Goal: Task Accomplishment & Management: Complete application form

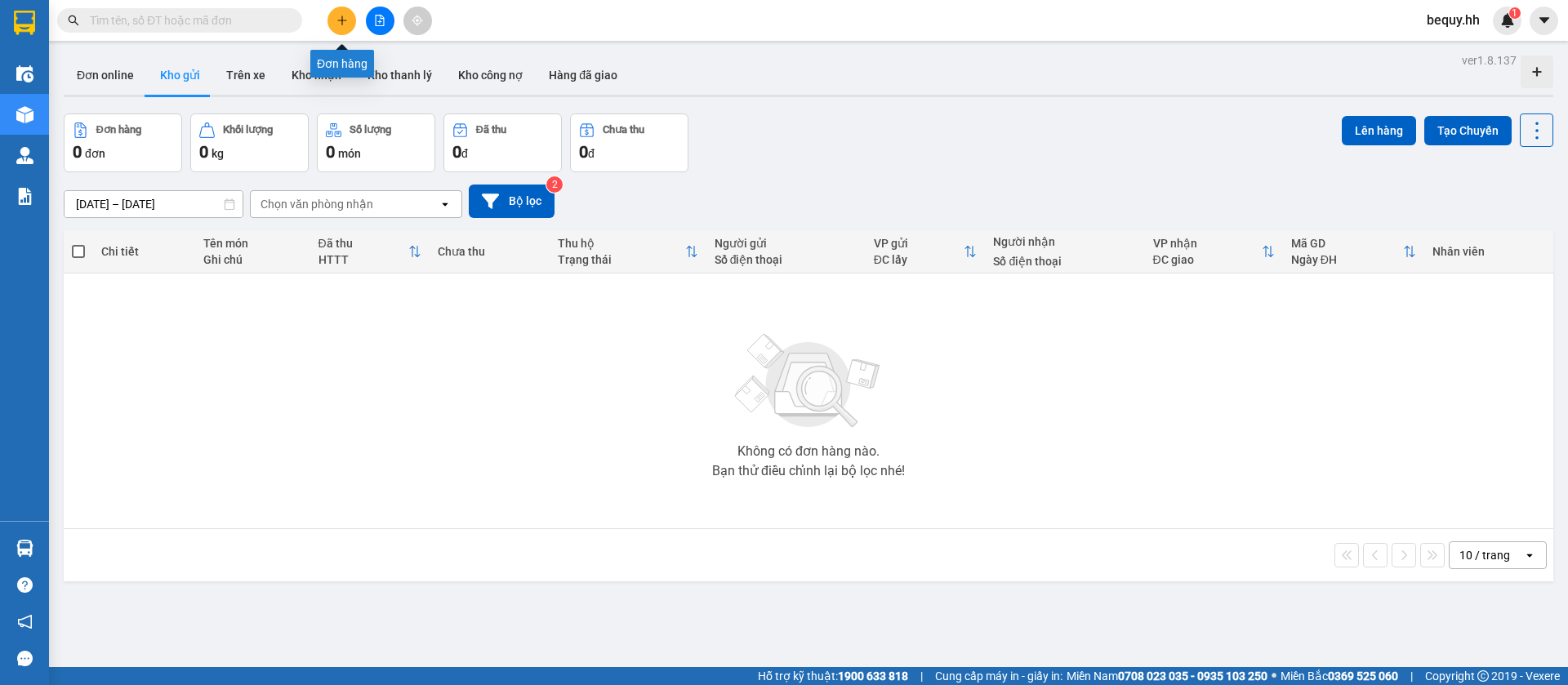
click at [342, 25] on icon "plus" at bounding box center [341, 20] width 1 height 9
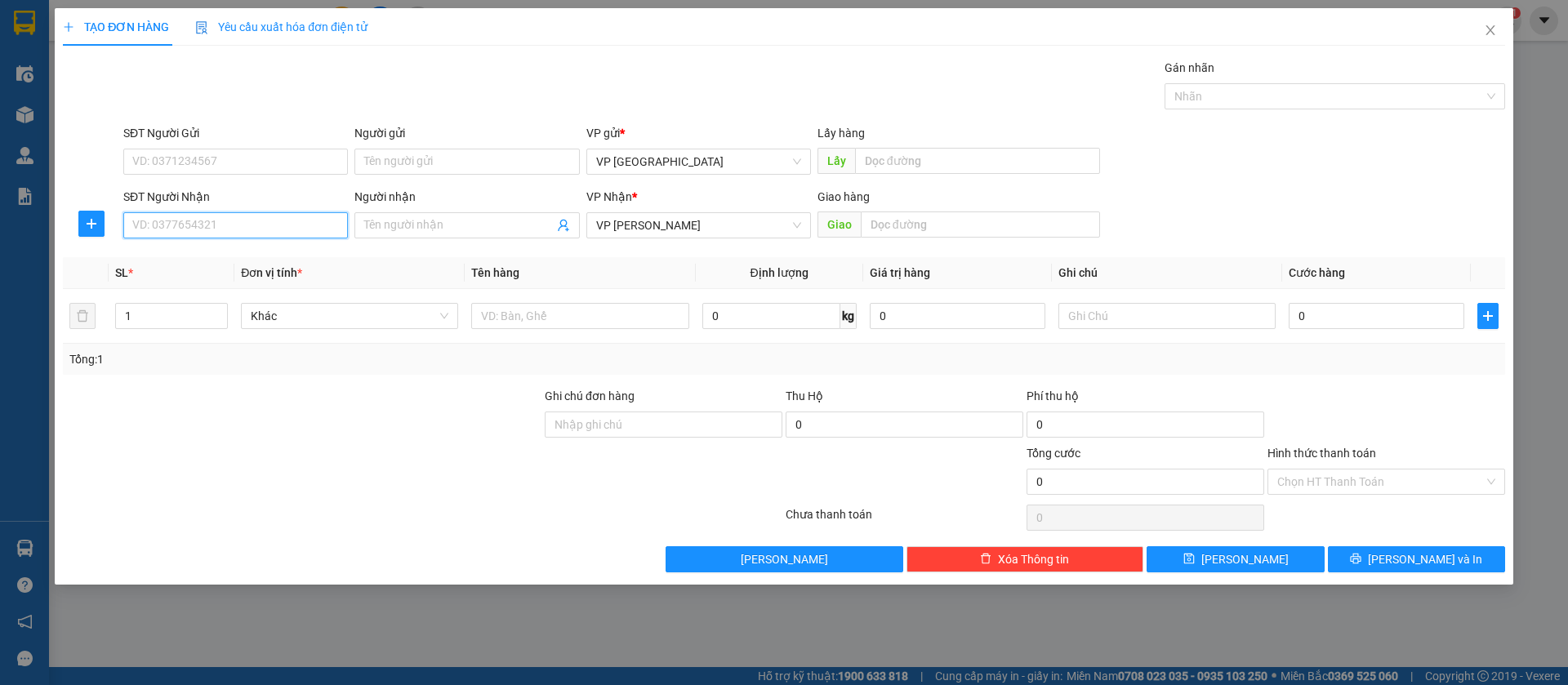
click at [321, 212] on input "SĐT Người Nhận" at bounding box center [236, 225] width 224 height 27
click at [314, 224] on input "SĐT Người Nhận" at bounding box center [236, 225] width 224 height 27
click at [281, 219] on input "SĐT Người Nhận" at bounding box center [236, 225] width 224 height 27
click at [269, 263] on div "0918040613" at bounding box center [236, 258] width 205 height 18
type input "0918040613"
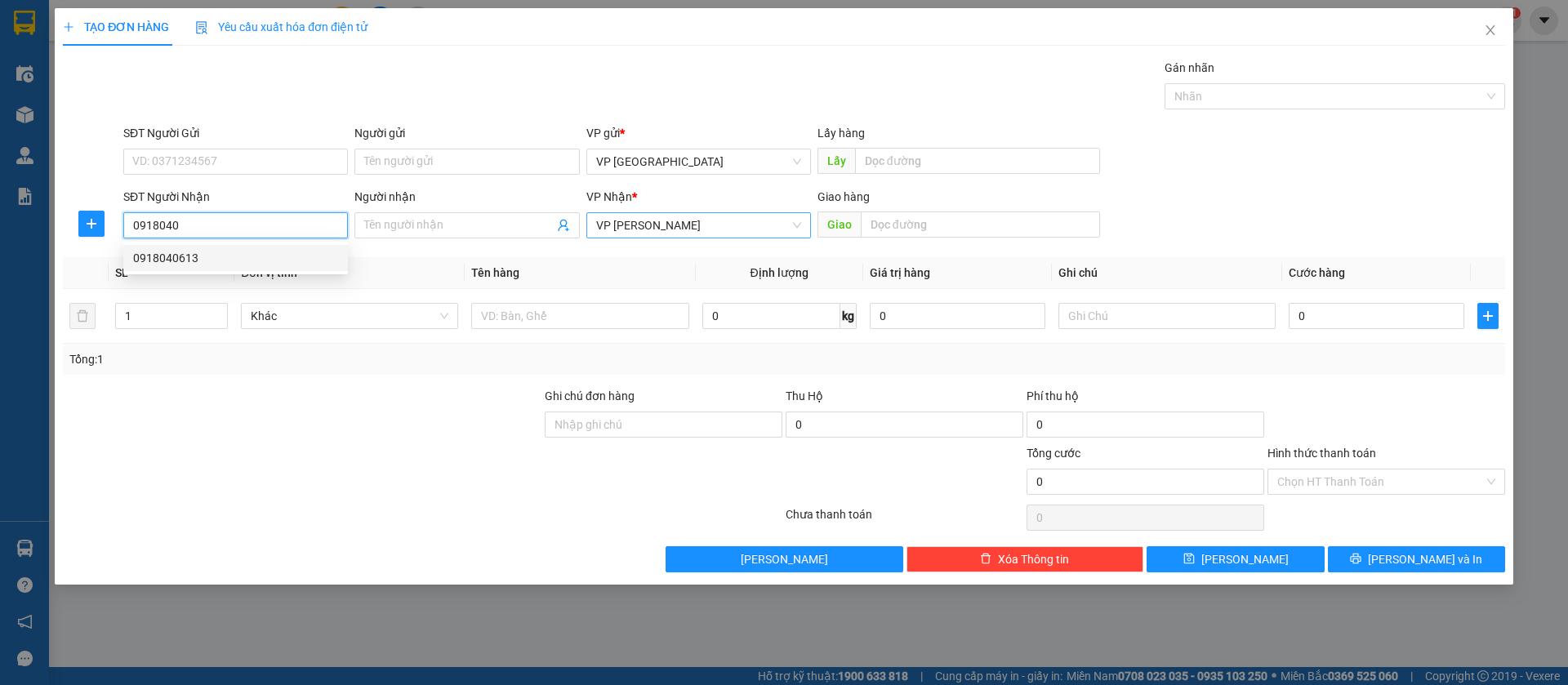
type input "bau bàng"
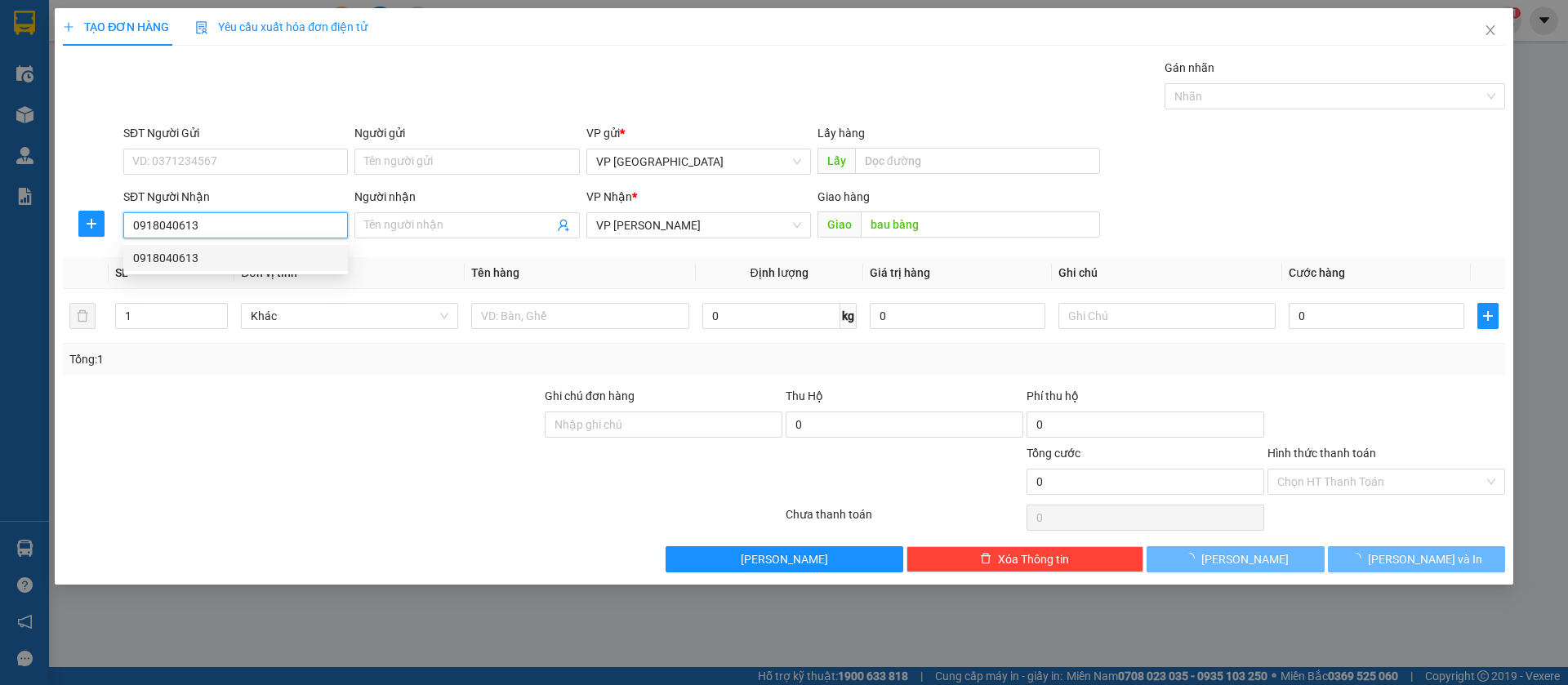
type input "30.000"
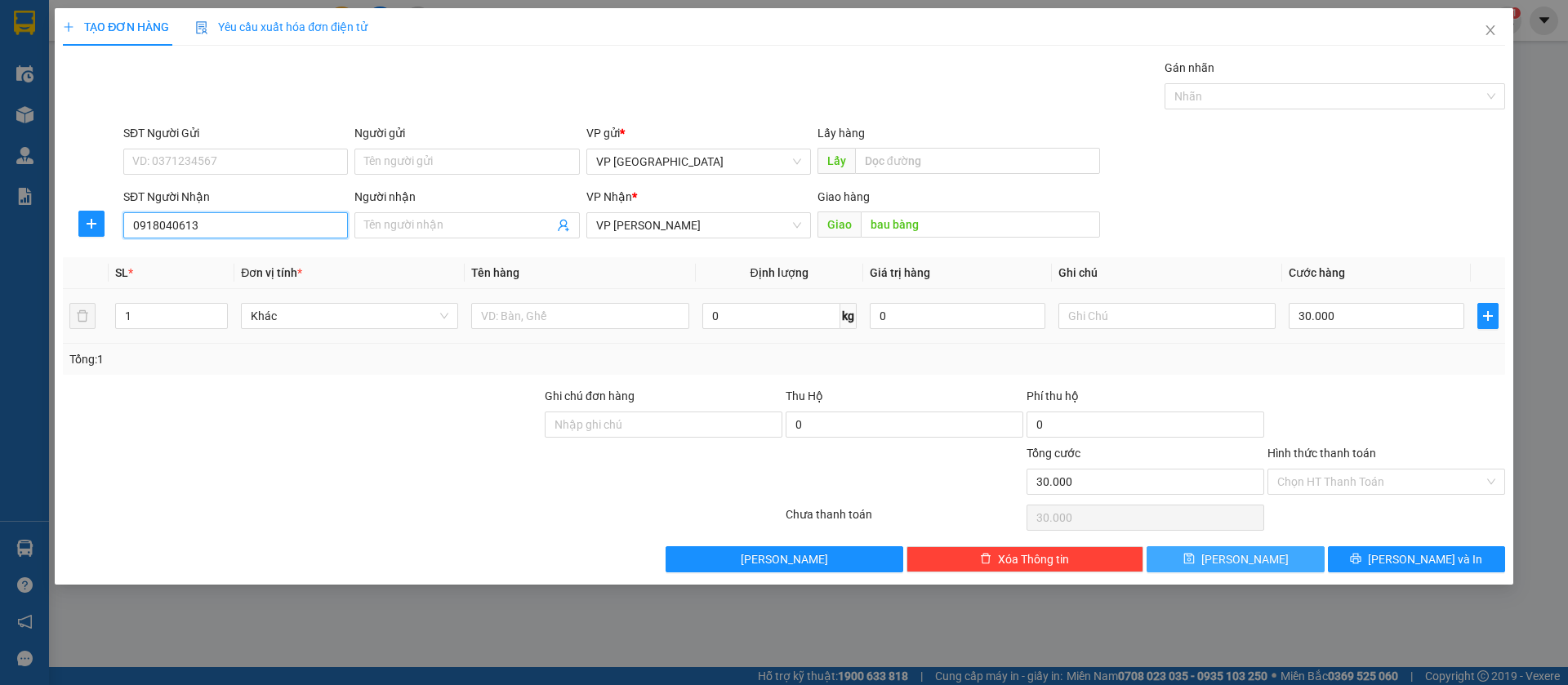
type input "0918040613"
drag, startPoint x: 1299, startPoint y: 552, endPoint x: 1231, endPoint y: 550, distance: 68.0
click at [1299, 553] on button "[PERSON_NAME]" at bounding box center [1235, 559] width 178 height 27
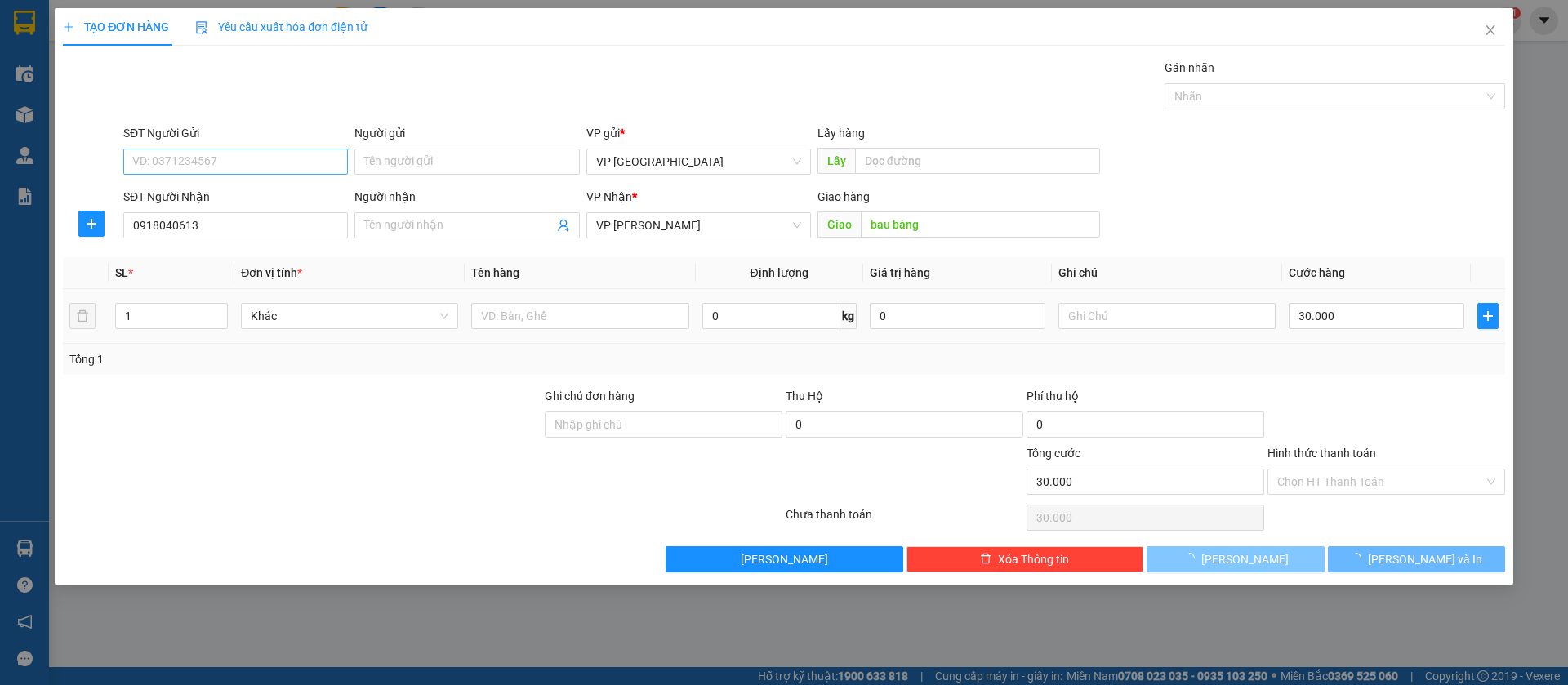
type input "0"
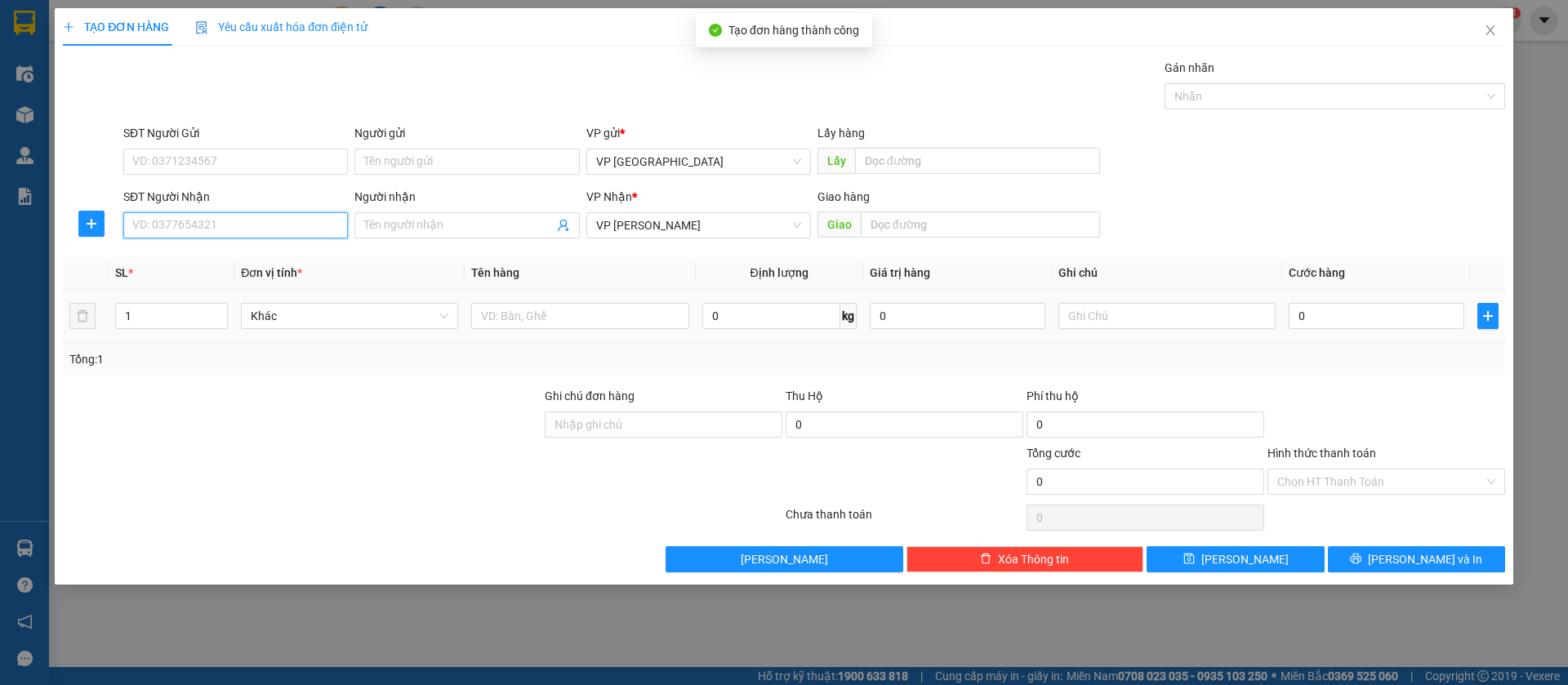
click at [231, 225] on input "SĐT Người Nhận" at bounding box center [236, 225] width 224 height 27
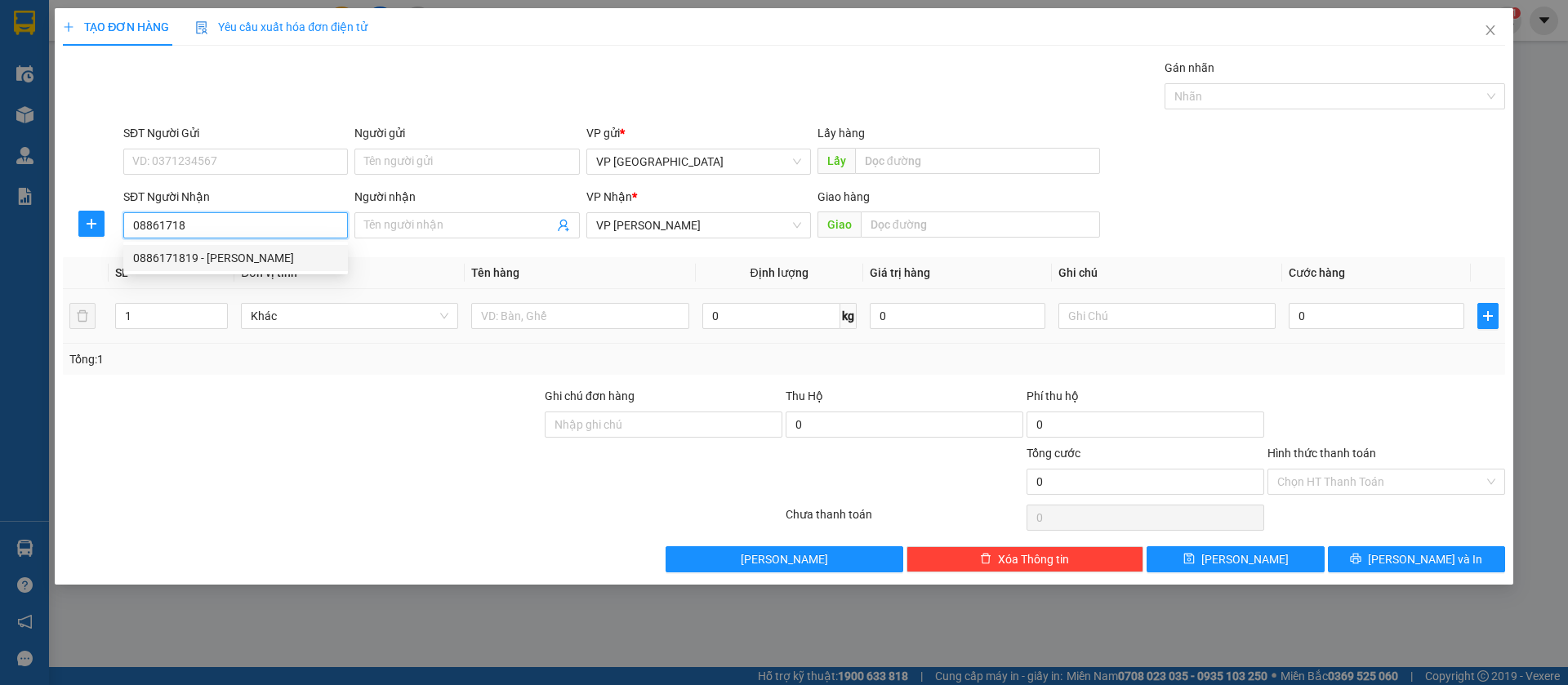
click at [246, 264] on div "0886171819 - [PERSON_NAME]" at bounding box center [236, 258] width 205 height 18
type input "0886171819"
type input "[PERSON_NAME]"
type input "bàu bàng"
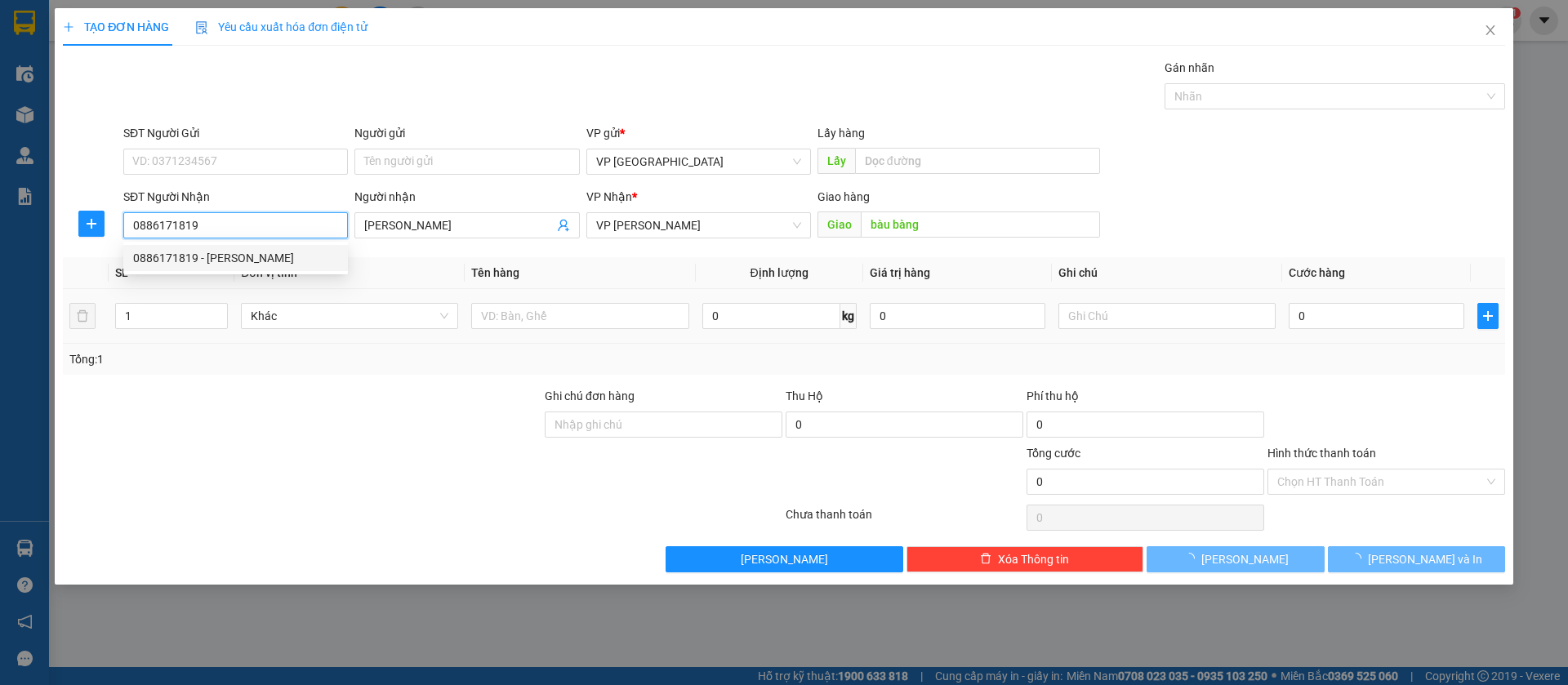
type input "50.000"
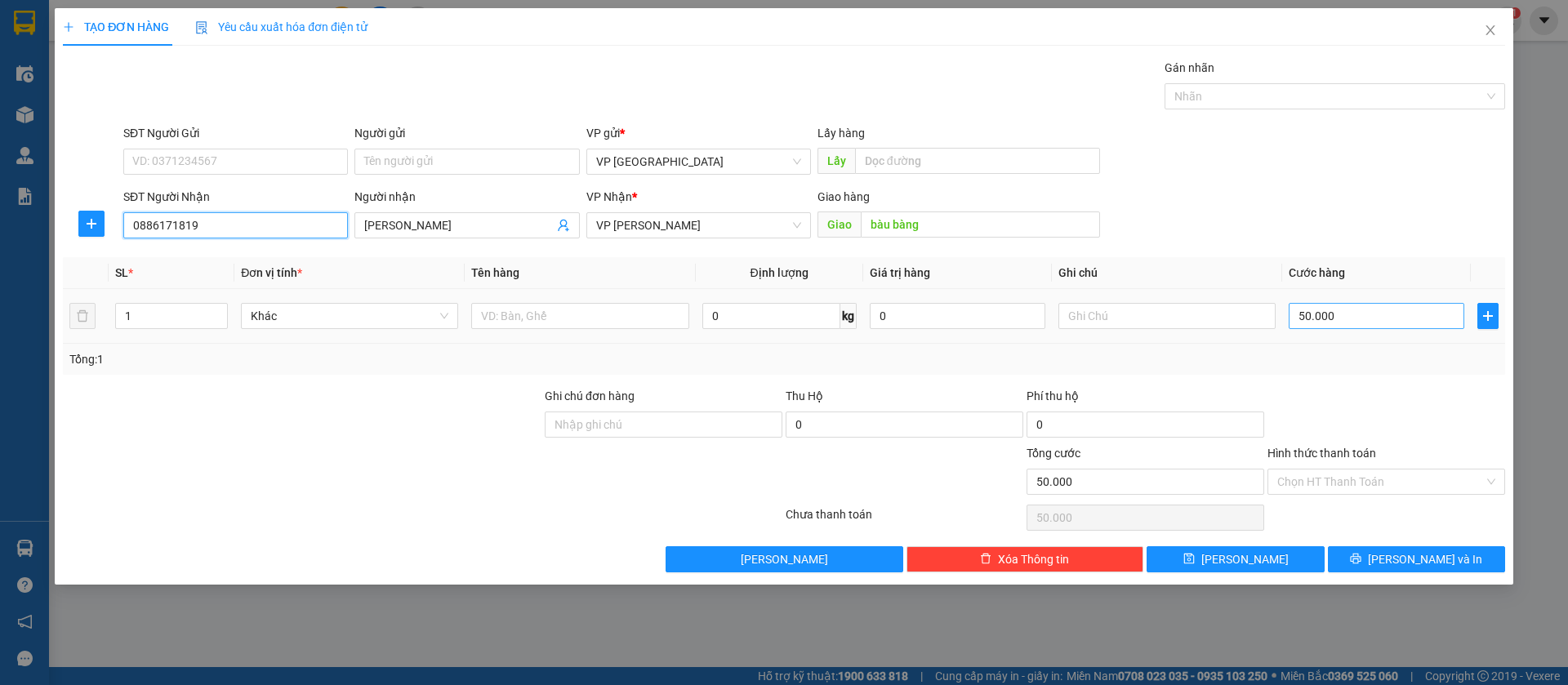
type input "0886171819"
click at [1354, 312] on input "50.000" at bounding box center [1376, 316] width 176 height 27
click at [1309, 312] on input "50.000" at bounding box center [1376, 316] width 176 height 27
type input "3"
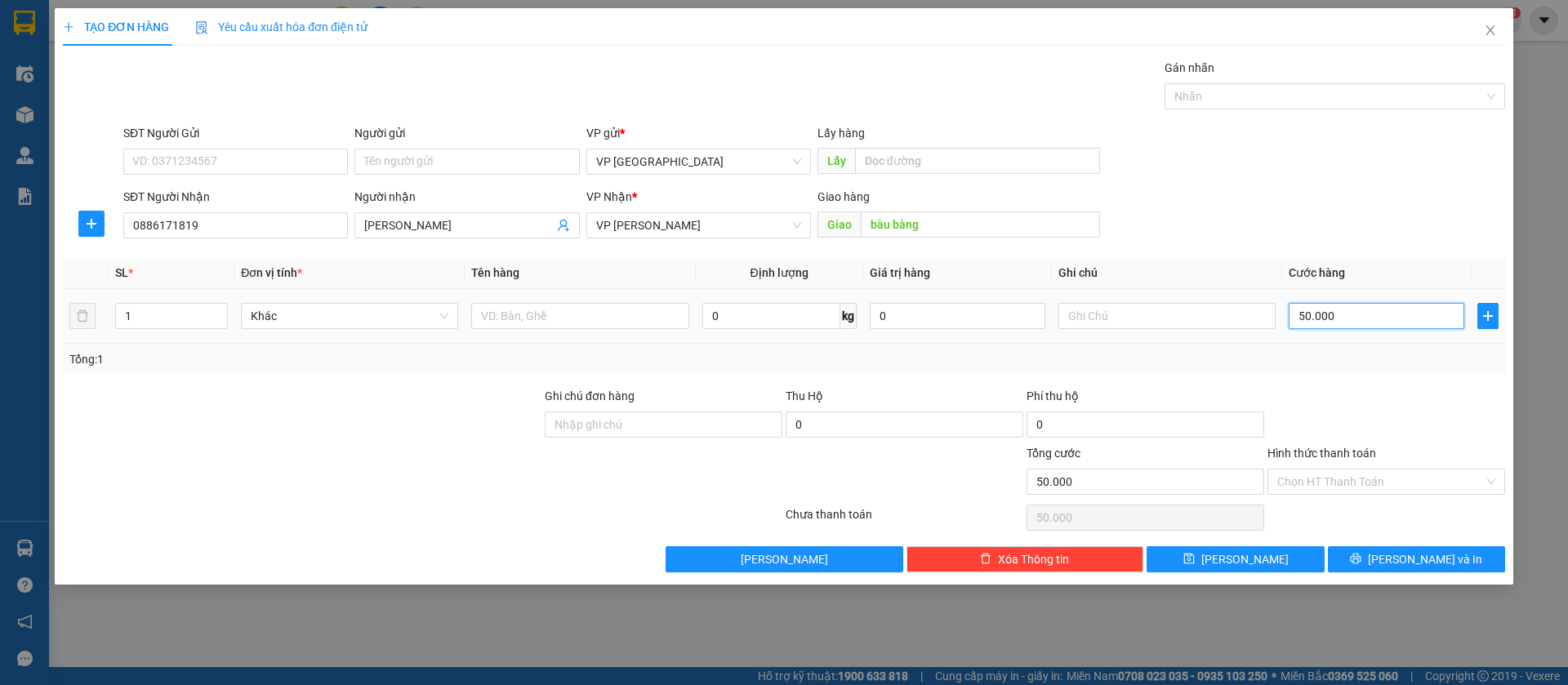
type input "3"
type input "30"
type input "300"
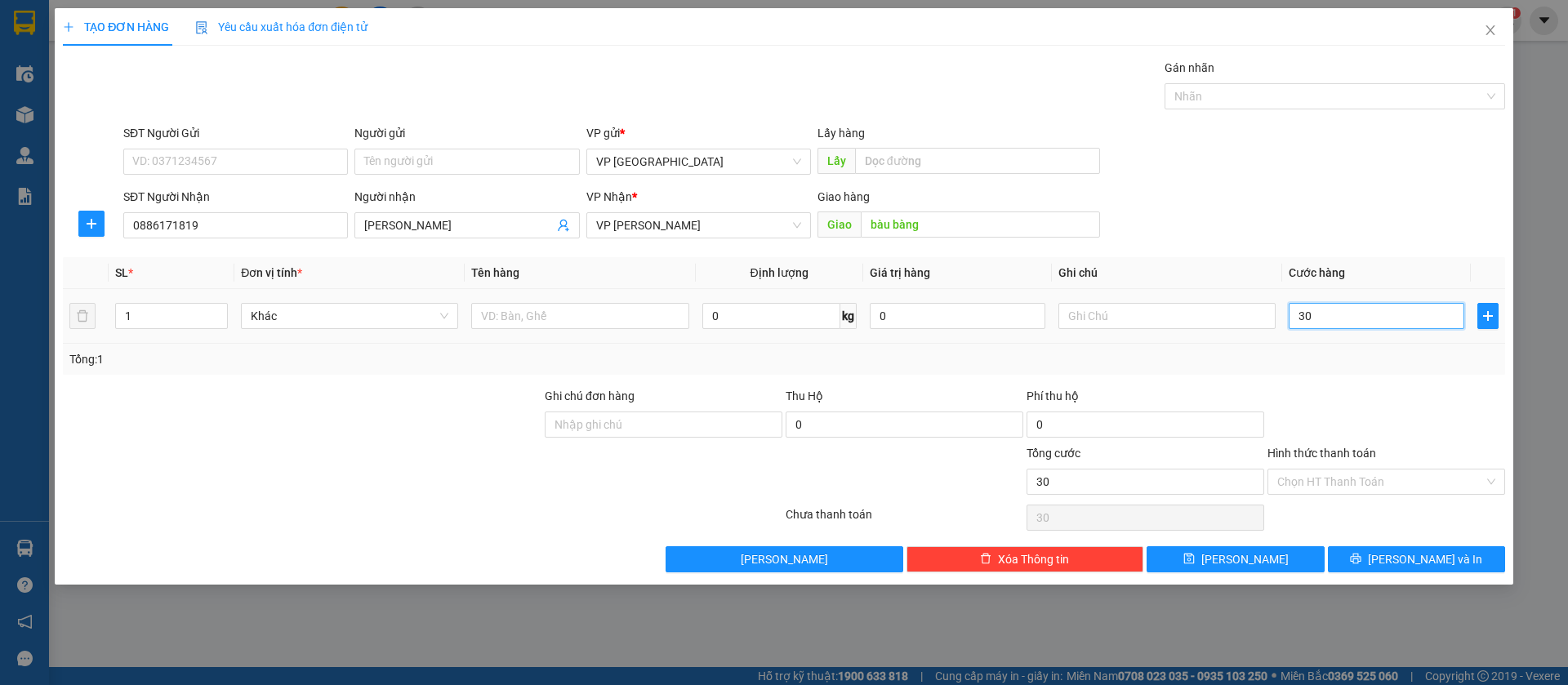
type input "300"
type input "3.000"
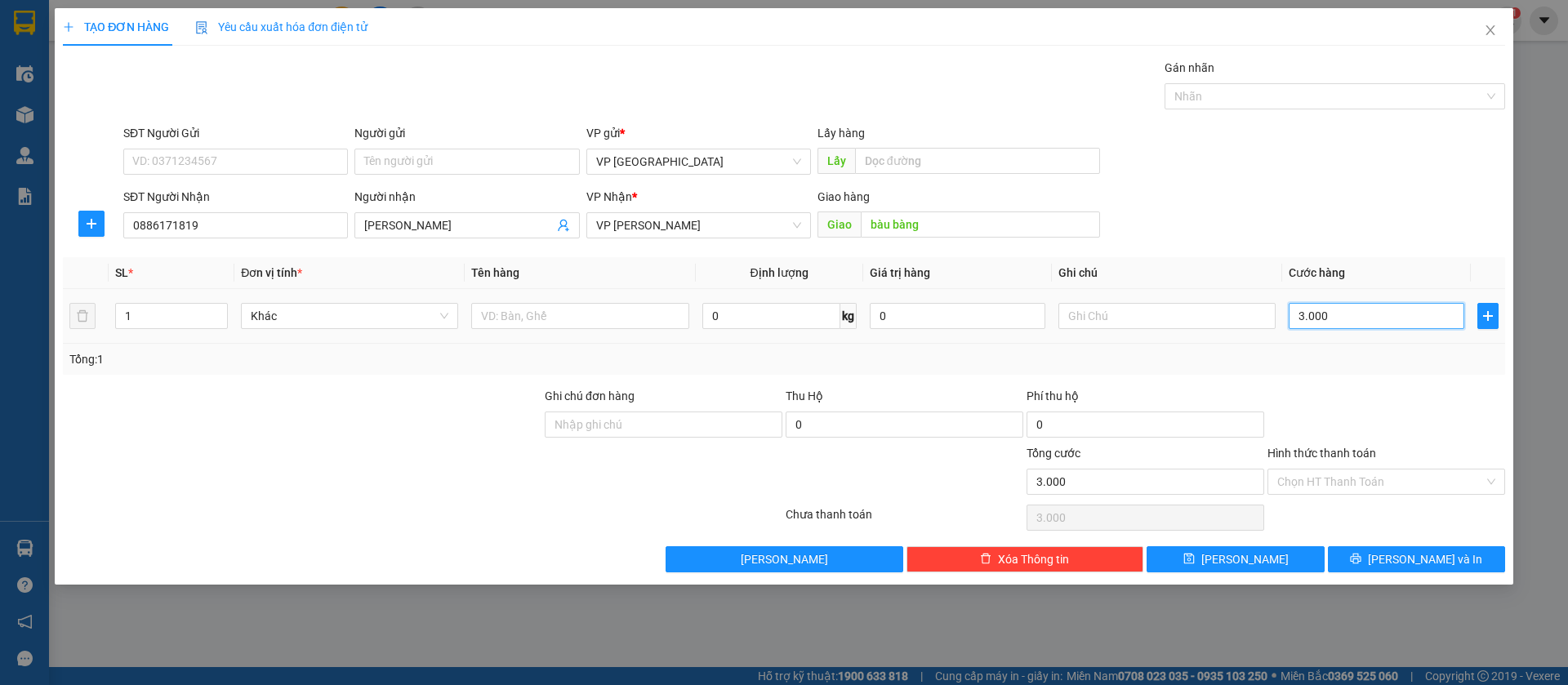
type input "30.000"
click at [1266, 555] on button "[PERSON_NAME]" at bounding box center [1235, 559] width 178 height 27
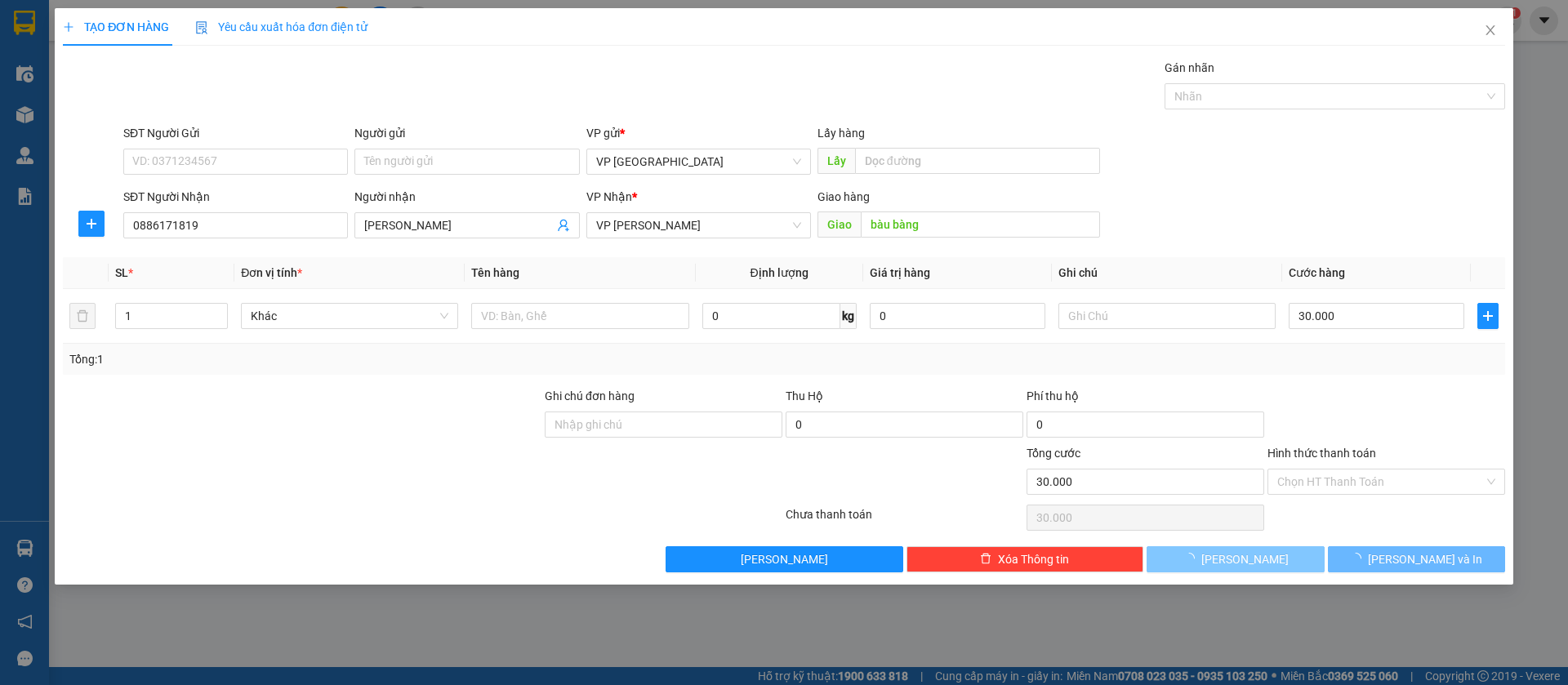
type input "0"
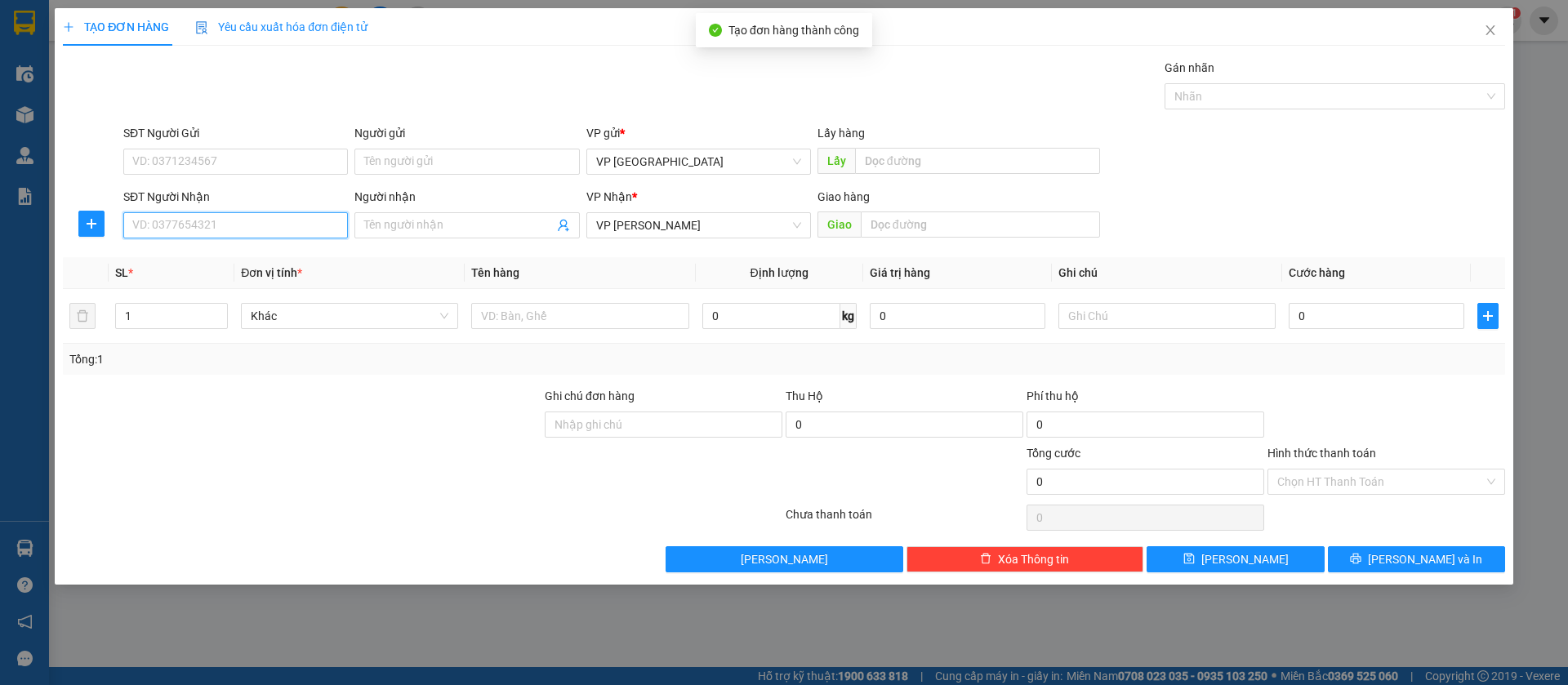
click at [328, 226] on input "SĐT Người Nhận" at bounding box center [236, 225] width 224 height 27
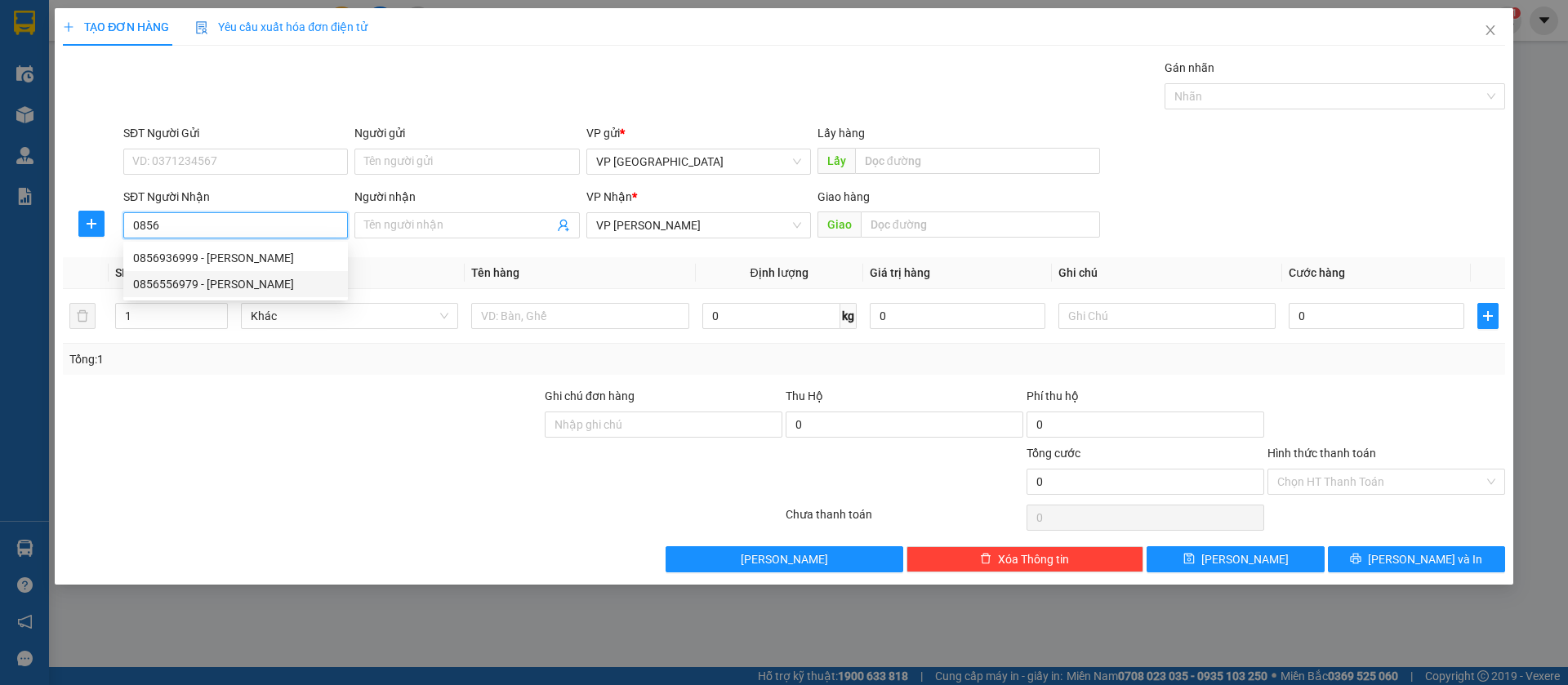
click at [286, 278] on div "0856556979 - [PERSON_NAME]" at bounding box center [236, 284] width 205 height 18
type input "0856556979"
type input "PHƯƠNG"
type input "chơn thành"
type input "100.000"
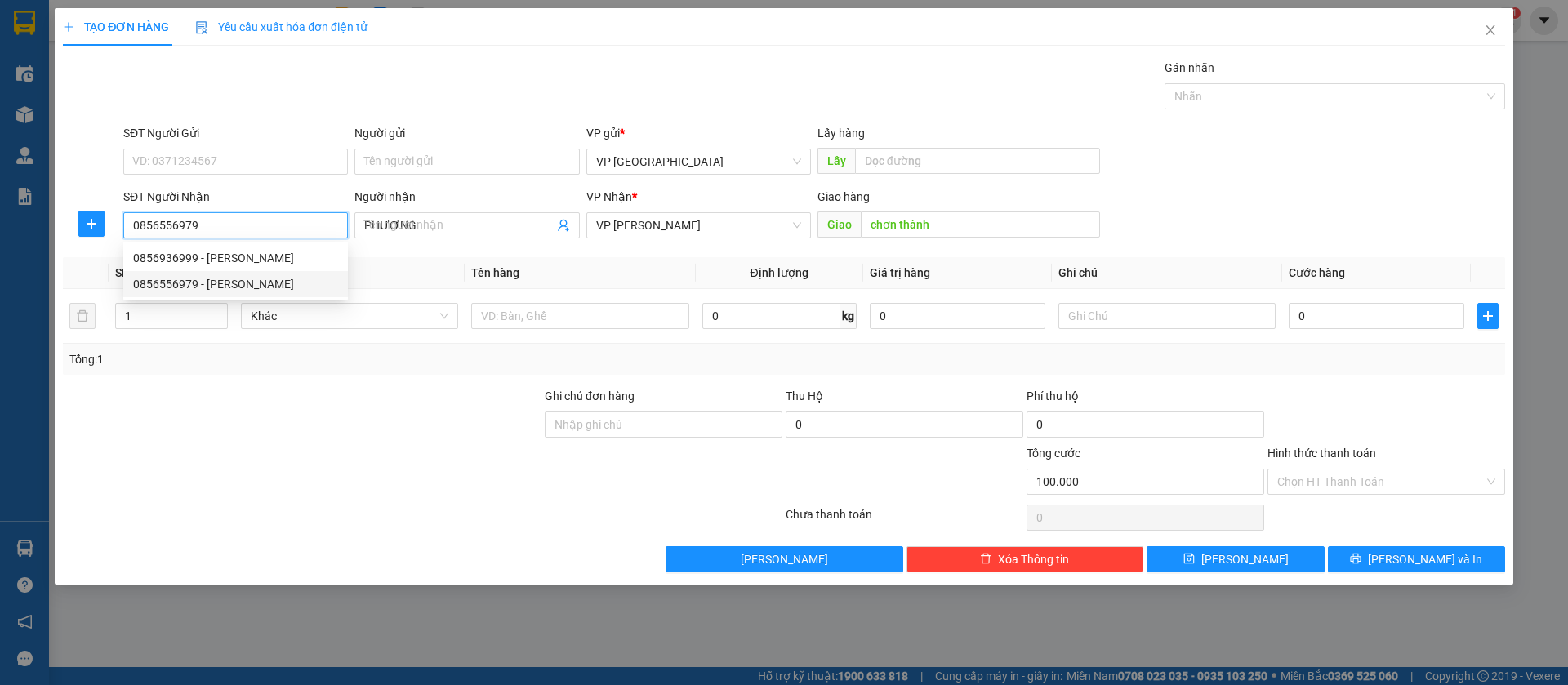
type input "100.000"
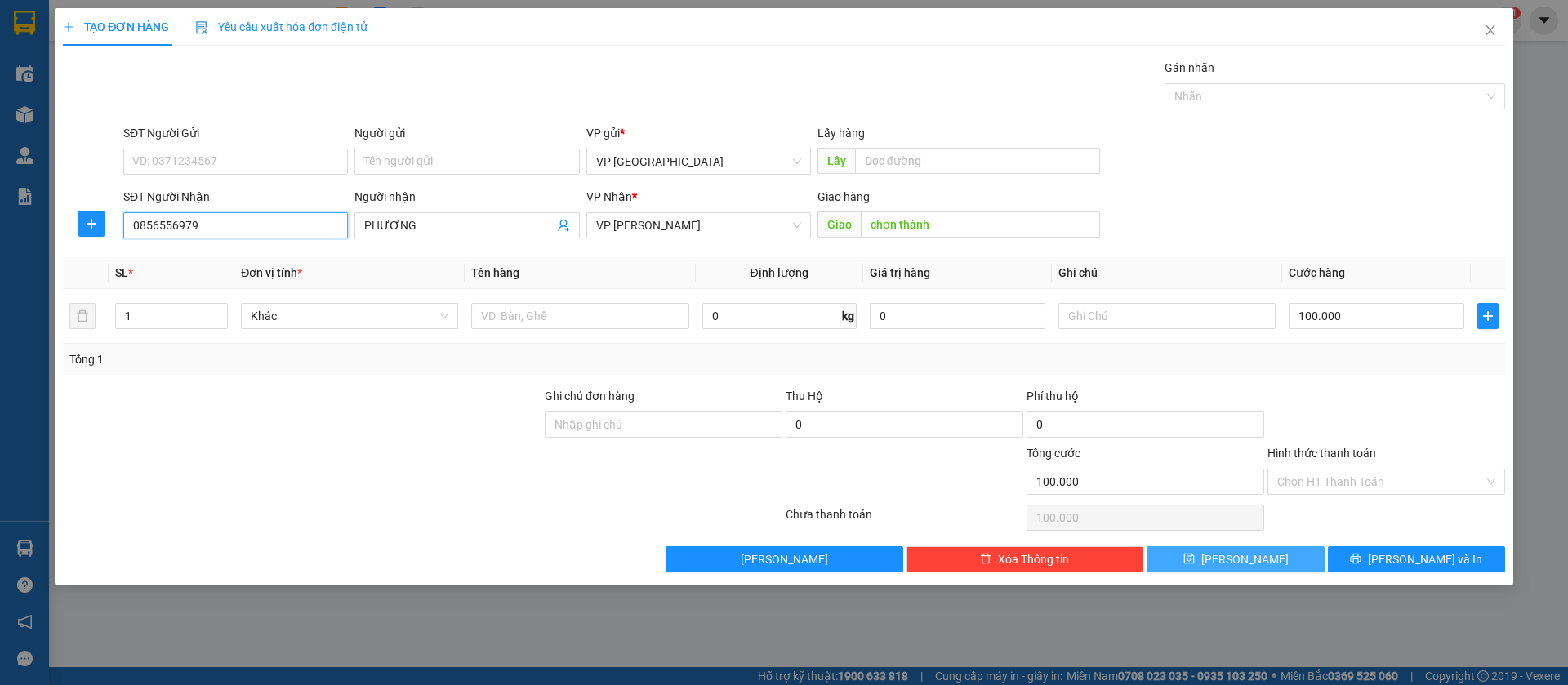
type input "0856556979"
click at [1253, 556] on span "[PERSON_NAME]" at bounding box center [1245, 559] width 87 height 18
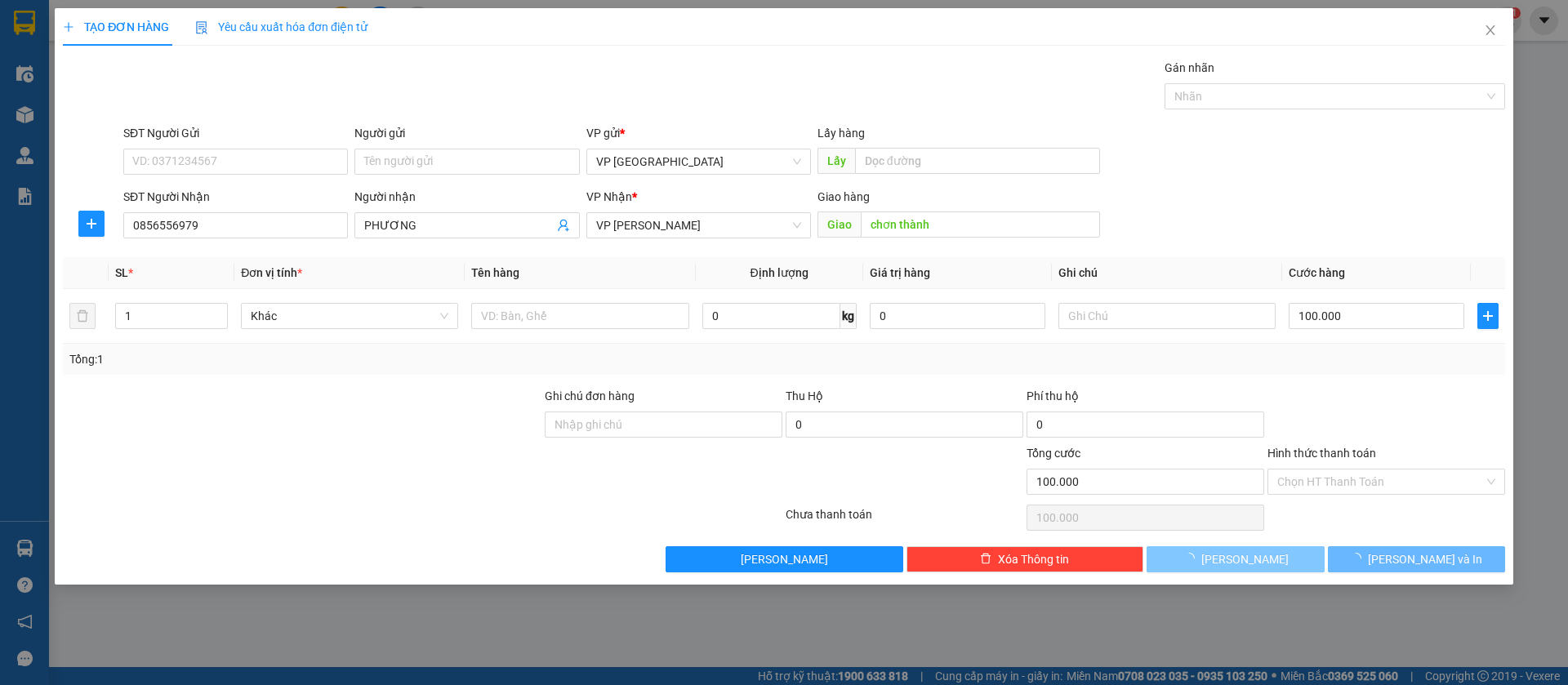
type input "0"
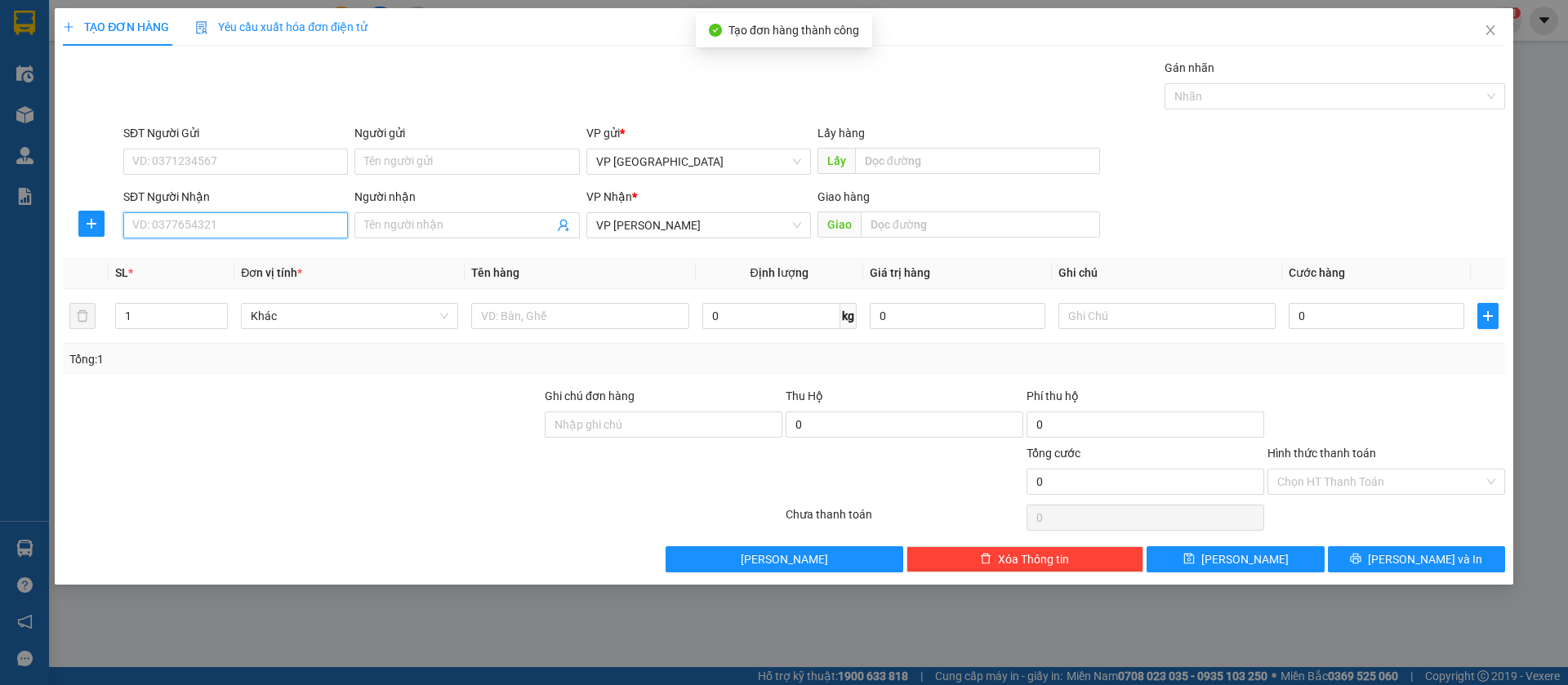
click at [260, 222] on input "SĐT Người Nhận" at bounding box center [236, 225] width 224 height 27
click at [261, 255] on div "0968414897 - TÂM" at bounding box center [236, 258] width 205 height 18
type input "0968414897"
type input "TÂM"
type input "TAM CÁ loc thái"
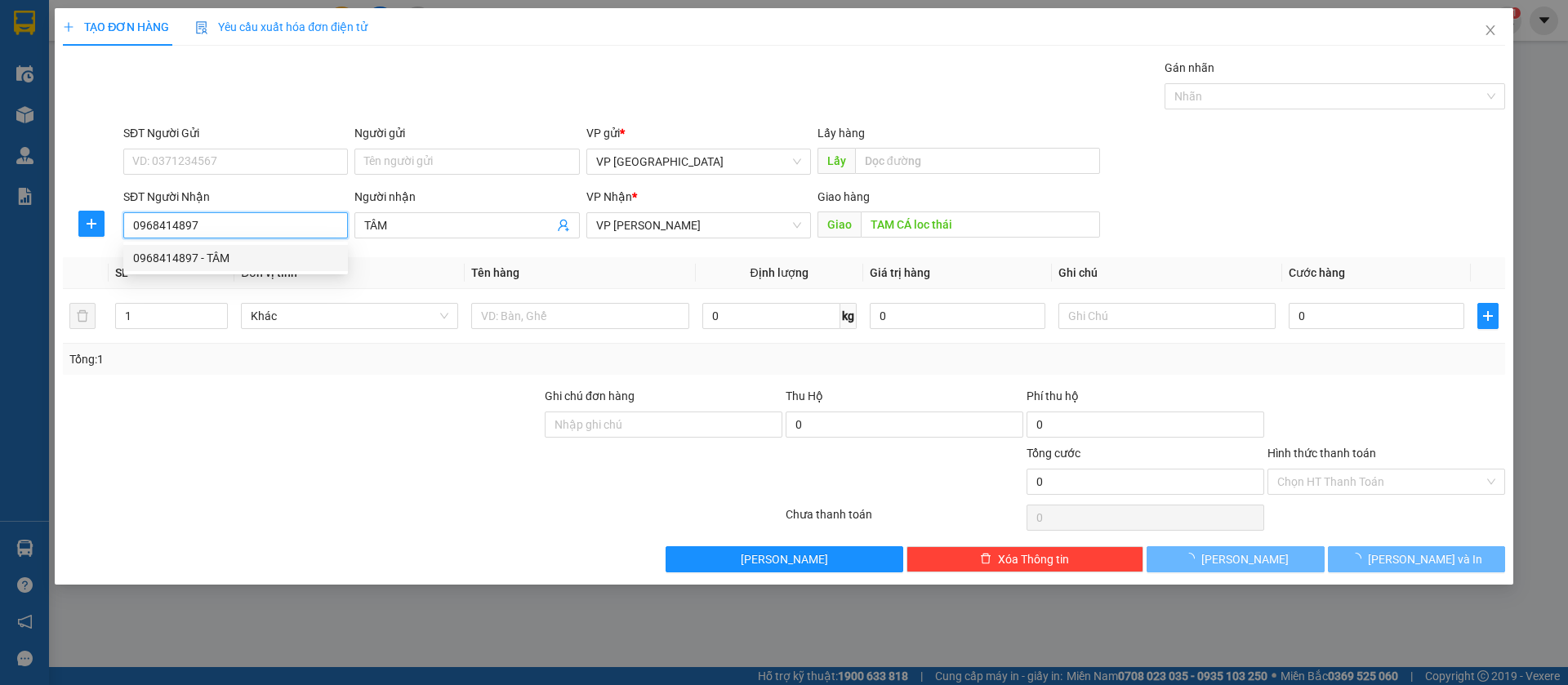
type input "100.000"
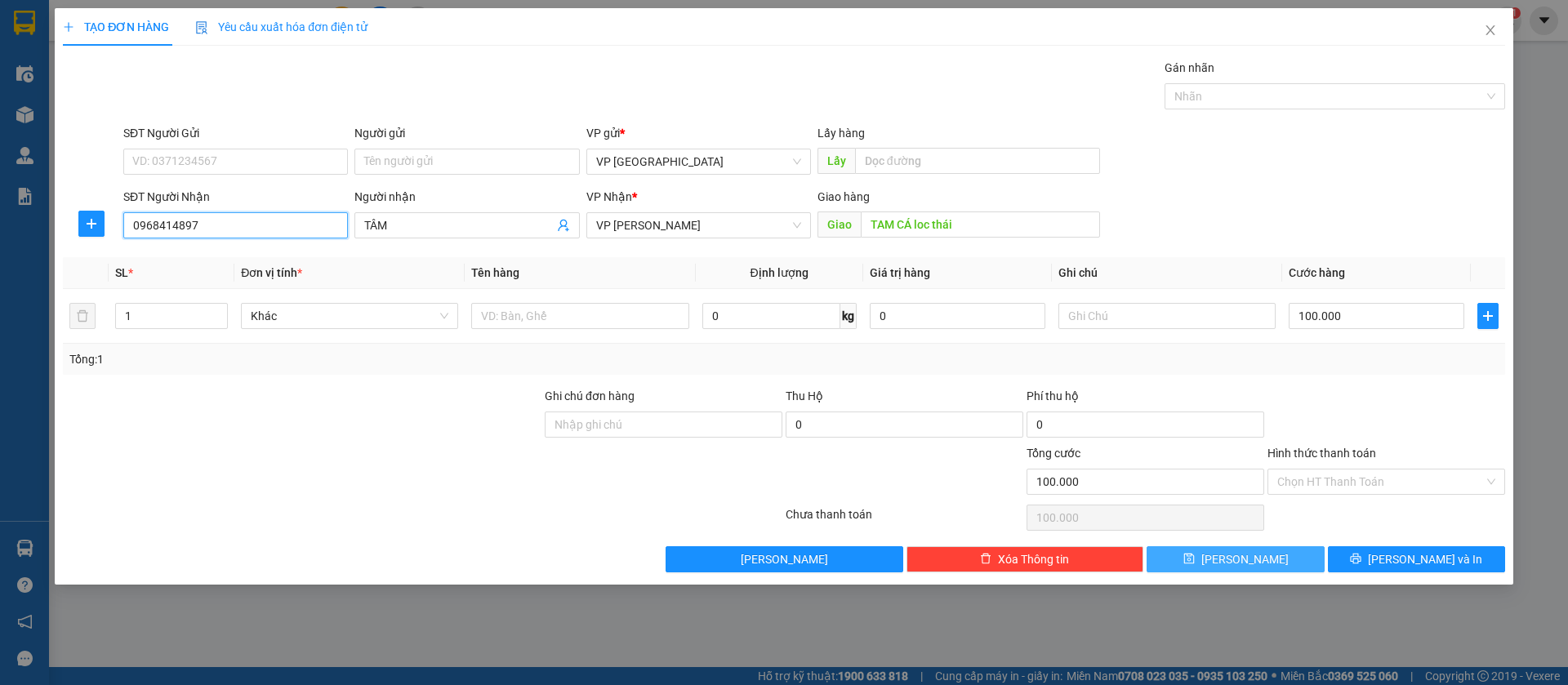
type input "0968414897"
click at [1235, 552] on span "[PERSON_NAME]" at bounding box center [1245, 559] width 87 height 18
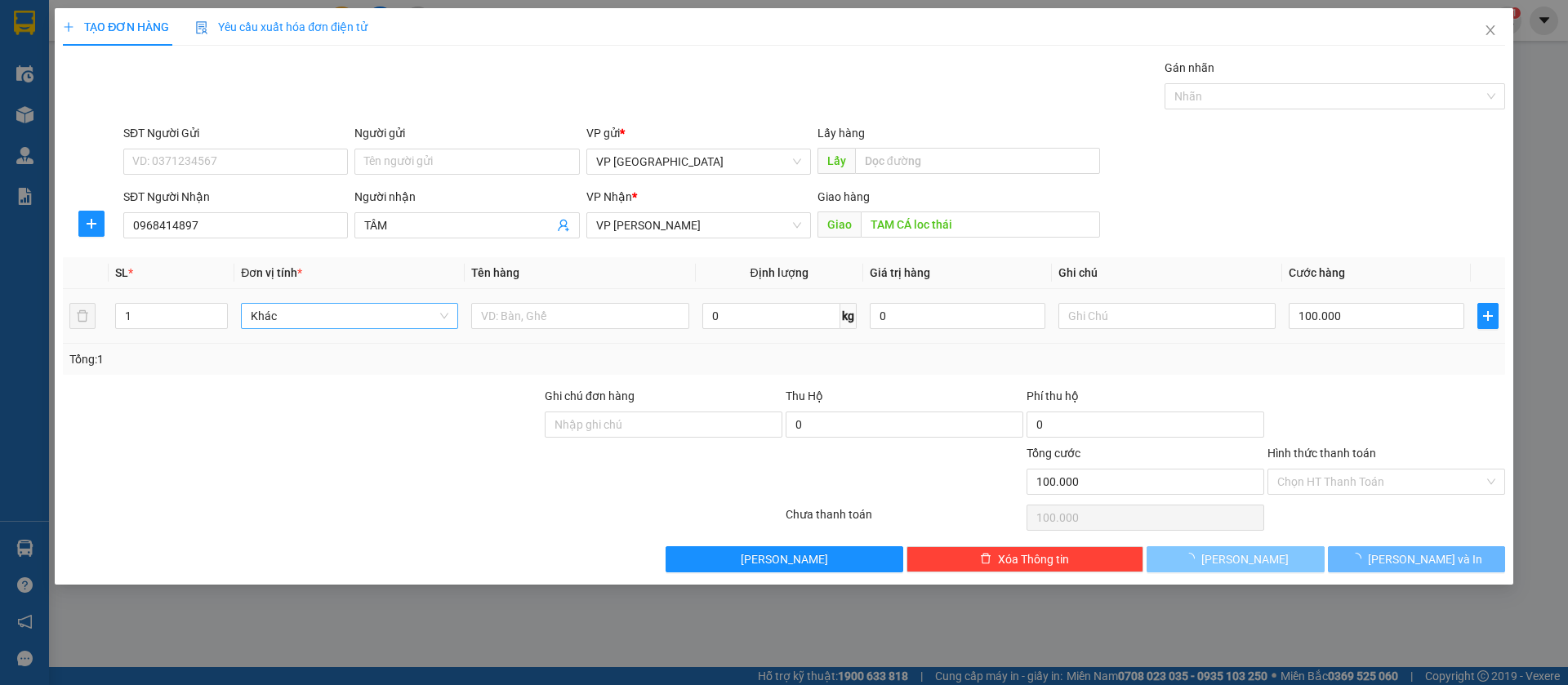
type input "0"
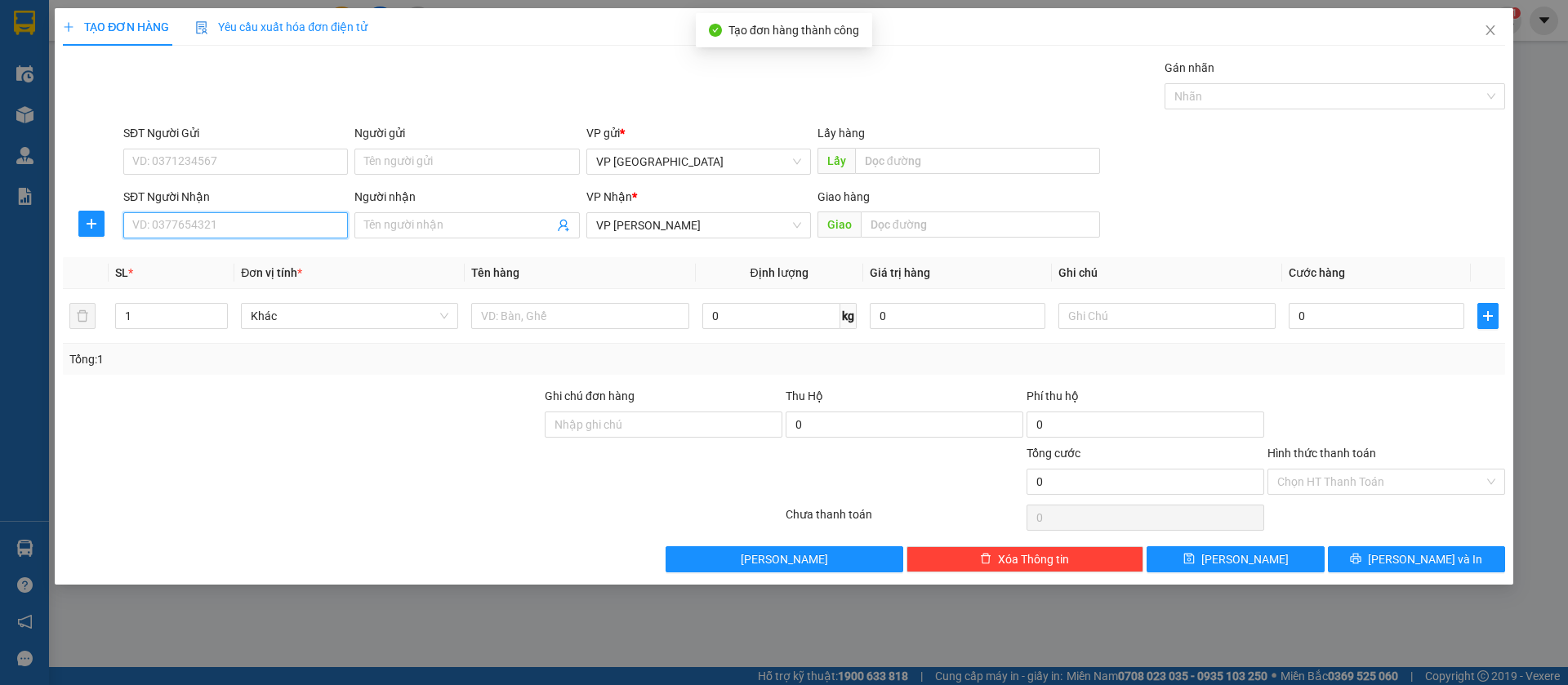
click at [288, 225] on input "SĐT Người Nhận" at bounding box center [236, 225] width 224 height 27
click at [286, 253] on div "0943795181 - Lợi Phát" at bounding box center [236, 258] width 205 height 18
type input "0943795181"
type input "Lợi Phát"
type input "lợi phat loc ninh"
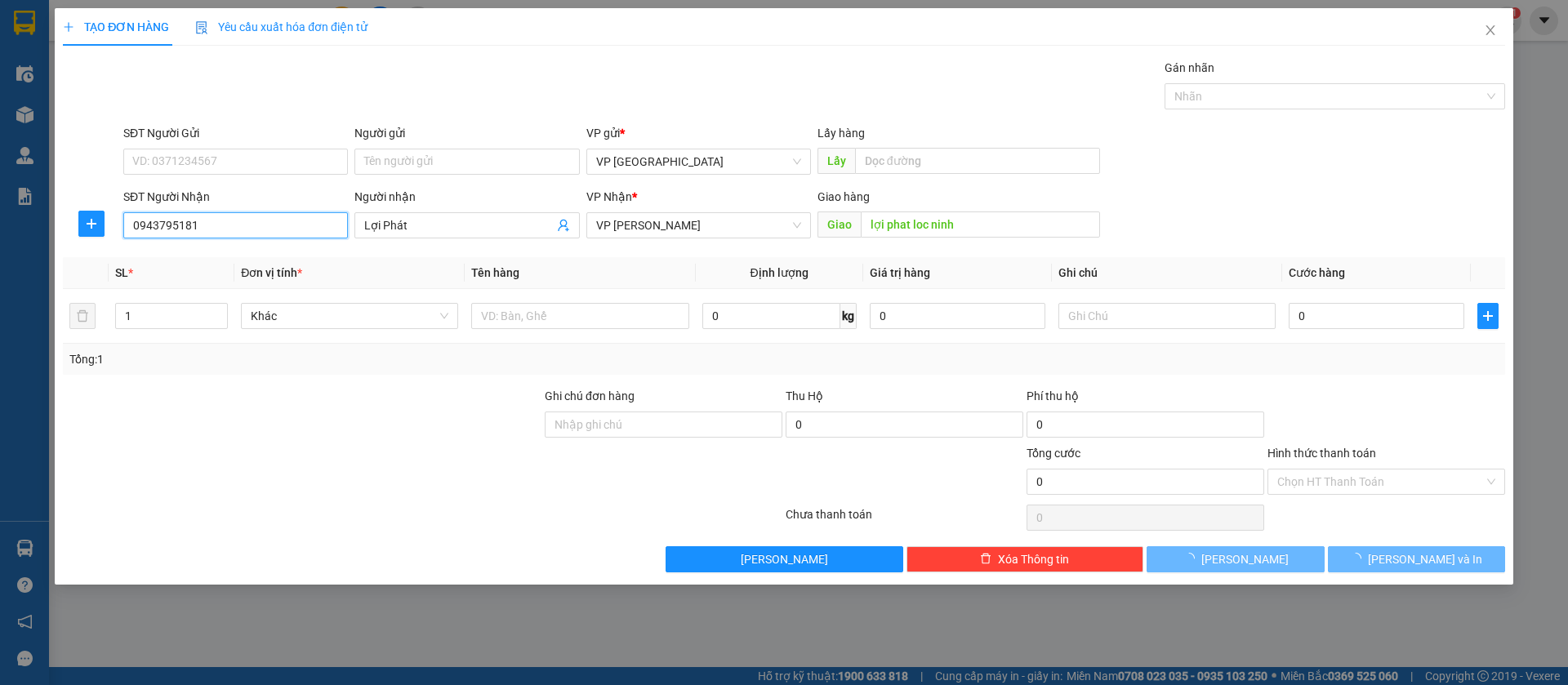
type input "80.000"
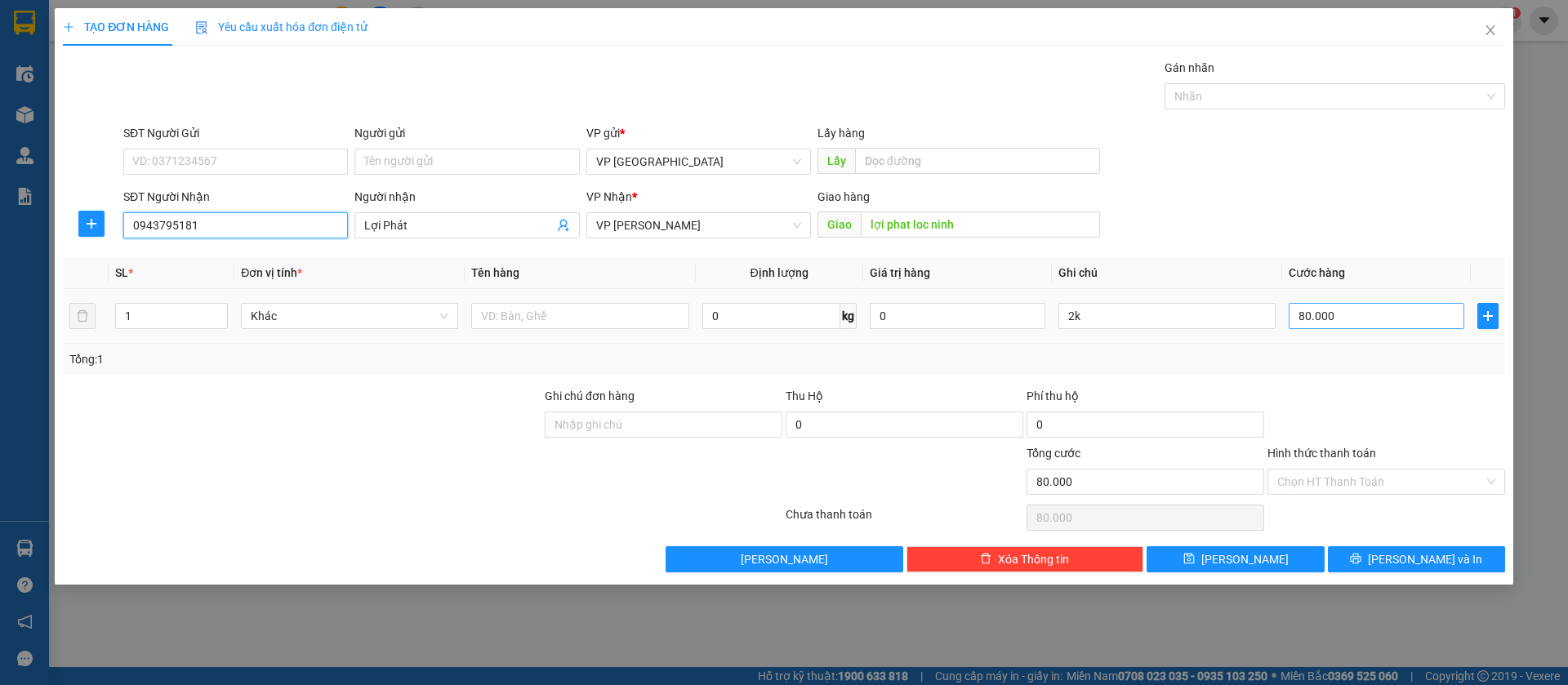
type input "0943795181"
click at [1377, 314] on input "80.000" at bounding box center [1376, 316] width 176 height 27
type input "3"
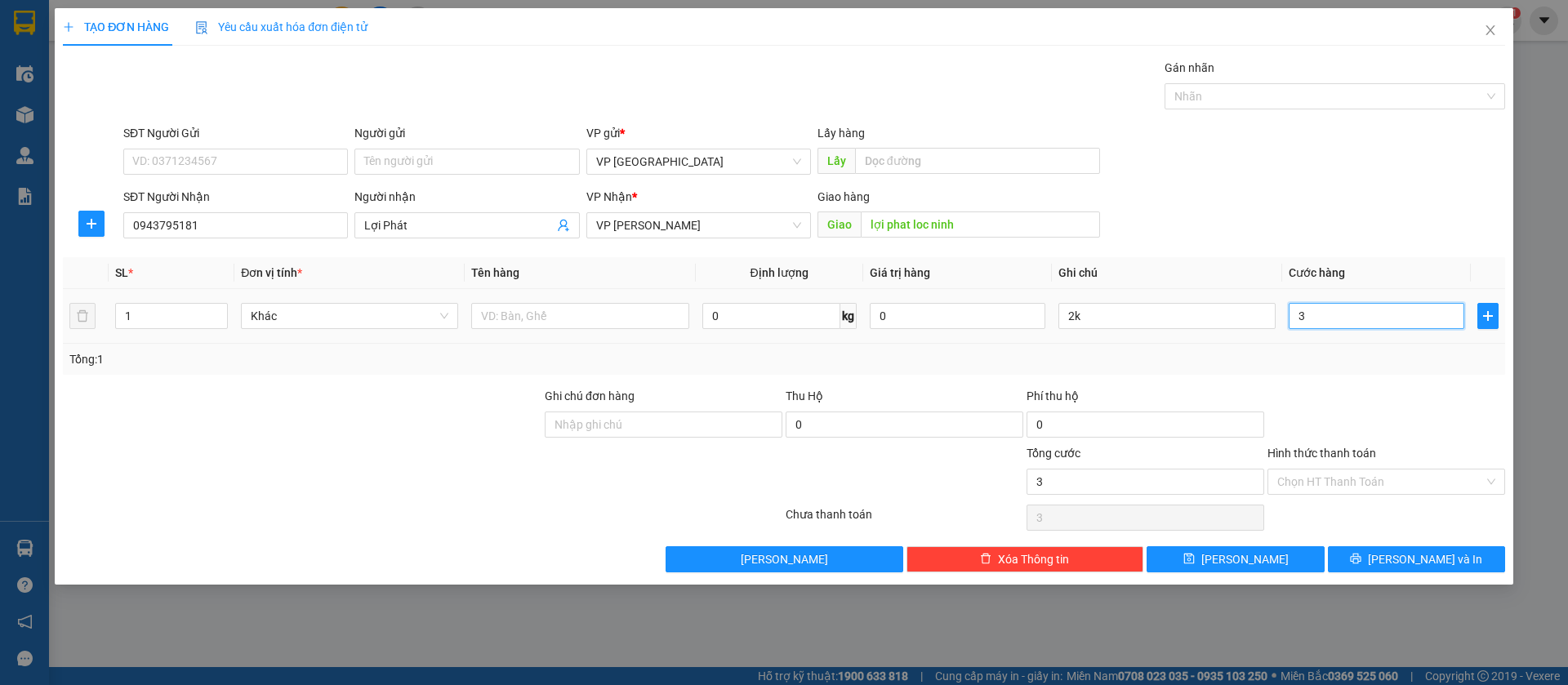
type input "30"
type input "300"
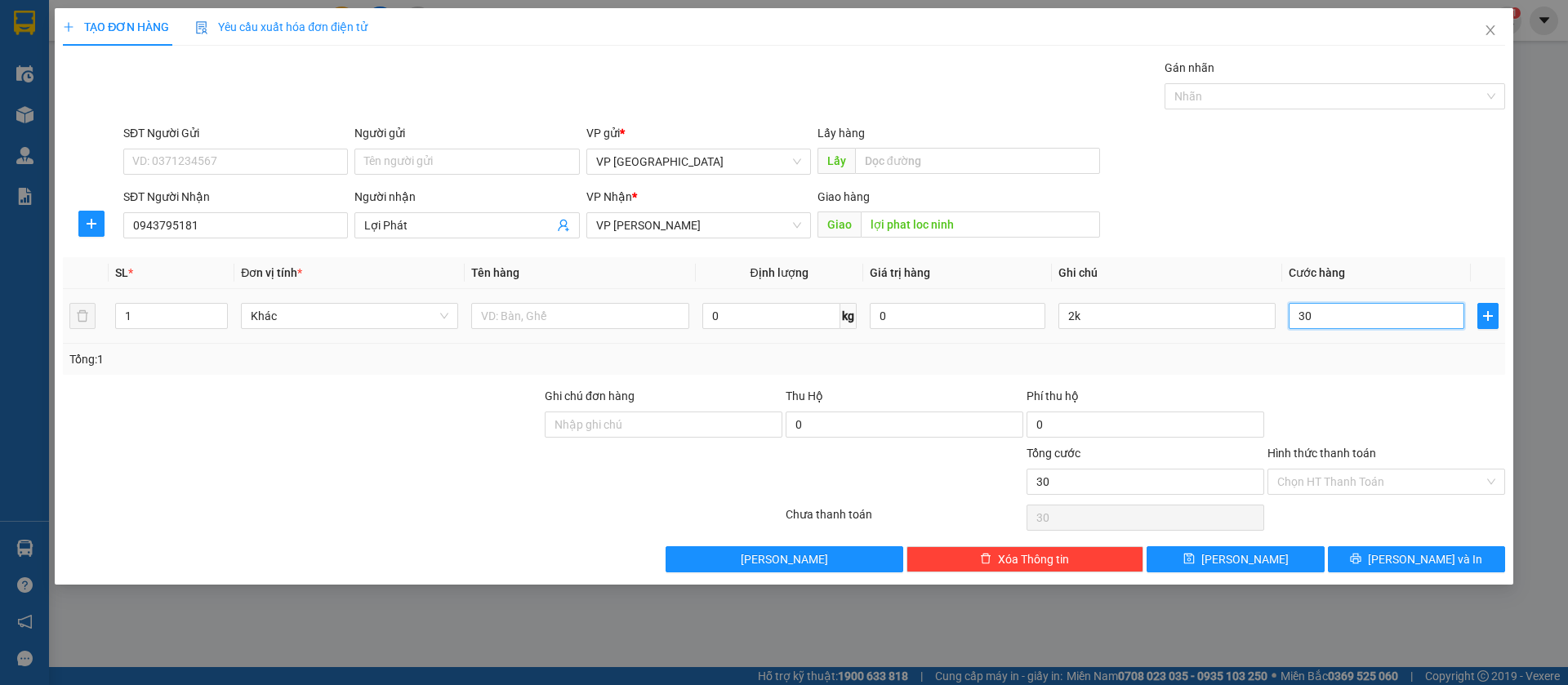
type input "300"
type input "3.000"
type input "30.000"
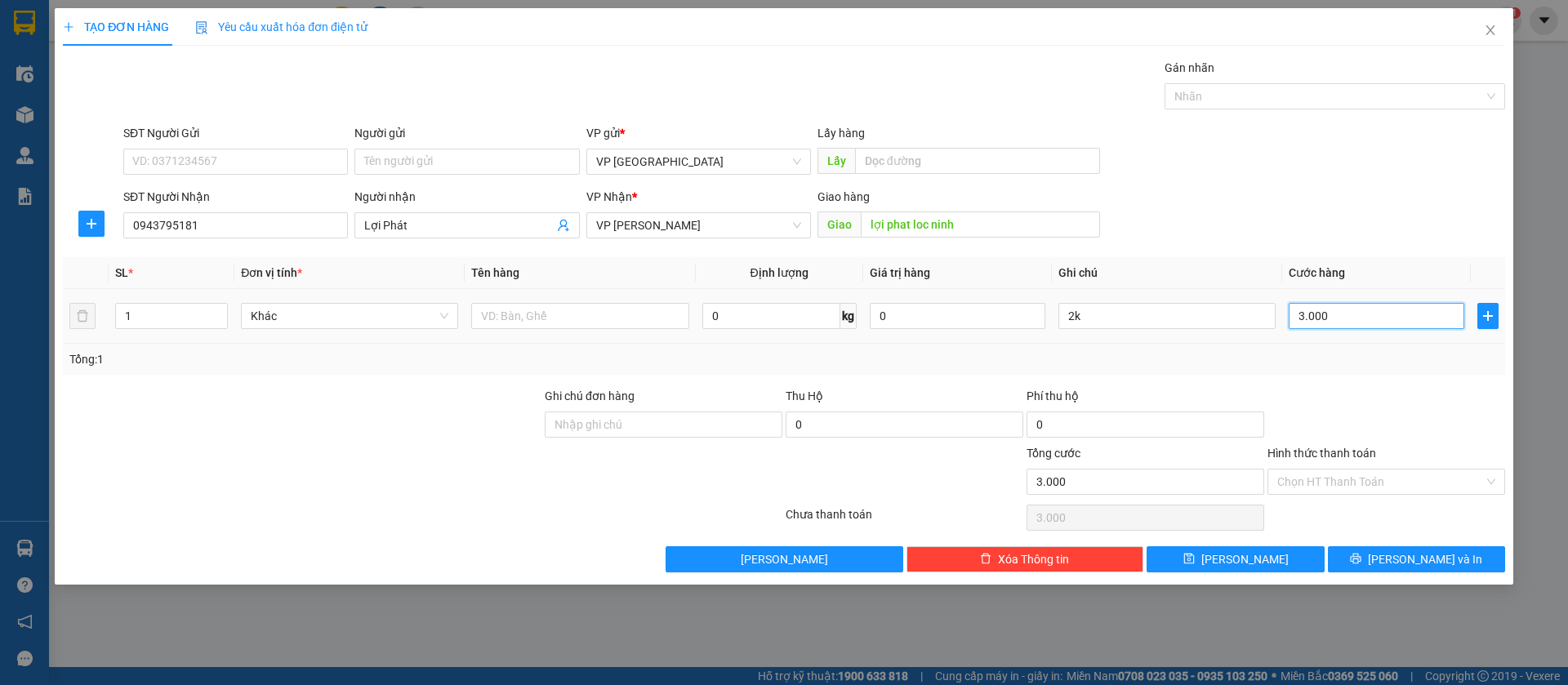
type input "30.000"
click at [1235, 305] on input "2k" at bounding box center [1167, 316] width 217 height 27
type input "2"
click at [1247, 553] on span "[PERSON_NAME]" at bounding box center [1245, 559] width 87 height 18
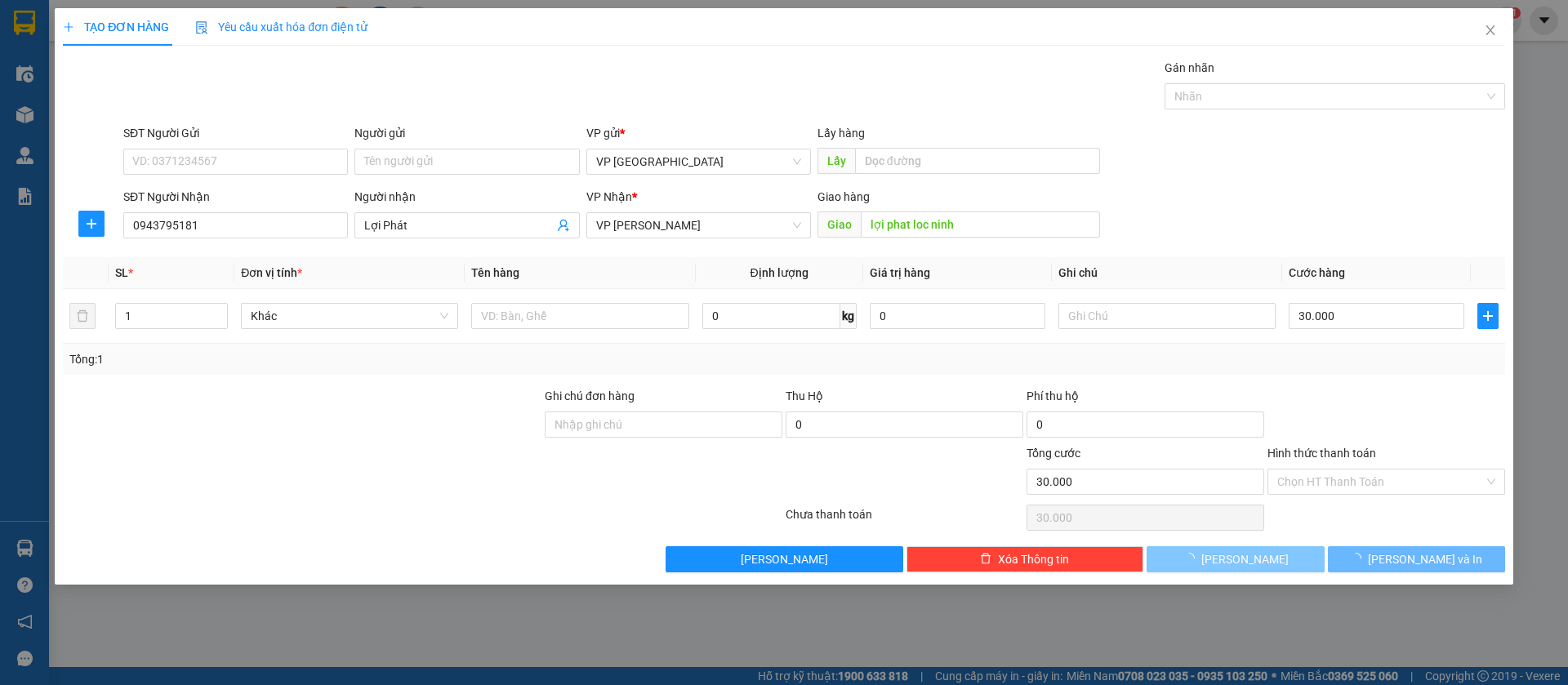
type input "0"
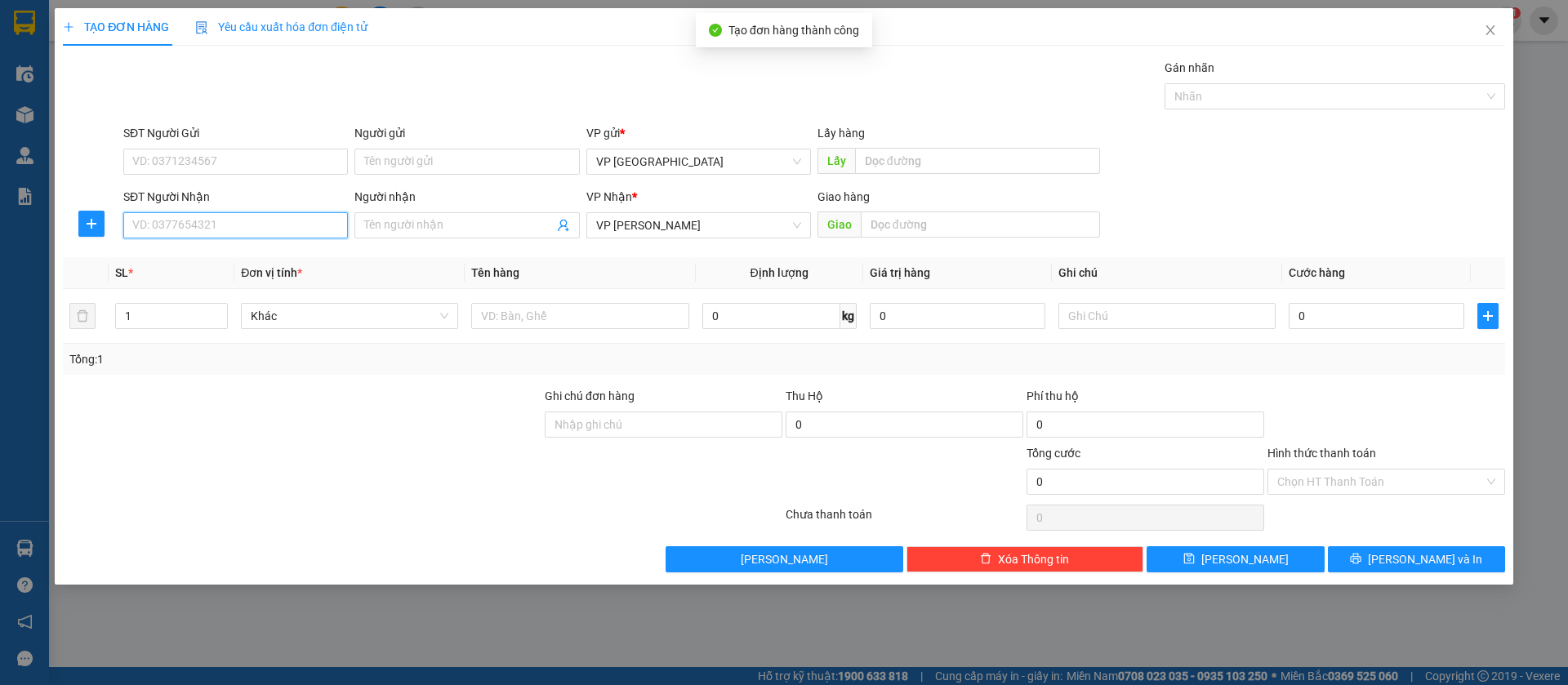
click at [274, 221] on input "SĐT Người Nhận" at bounding box center [236, 225] width 224 height 27
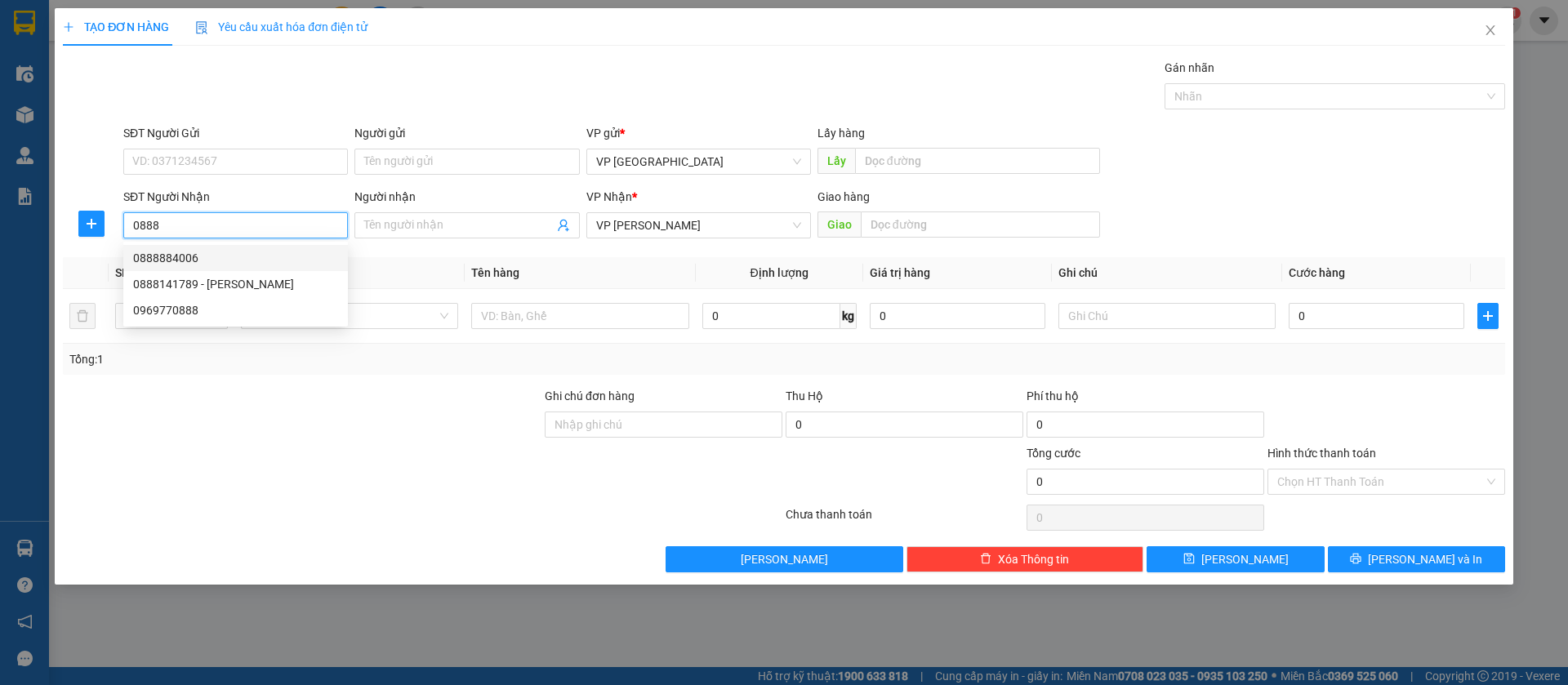
click at [184, 256] on div "0888884006" at bounding box center [236, 258] width 205 height 18
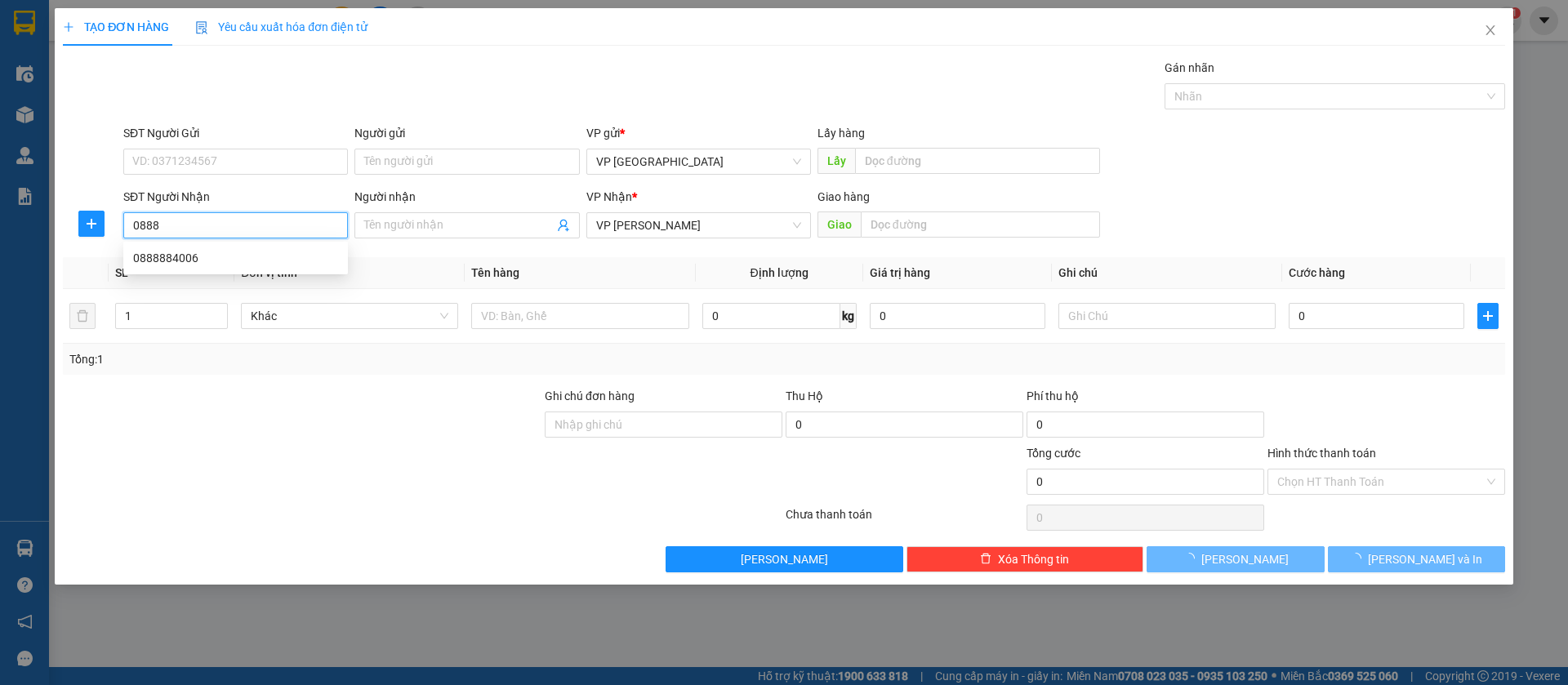
type input "0888884006"
type input "[PERSON_NAME]"
type input "50.000"
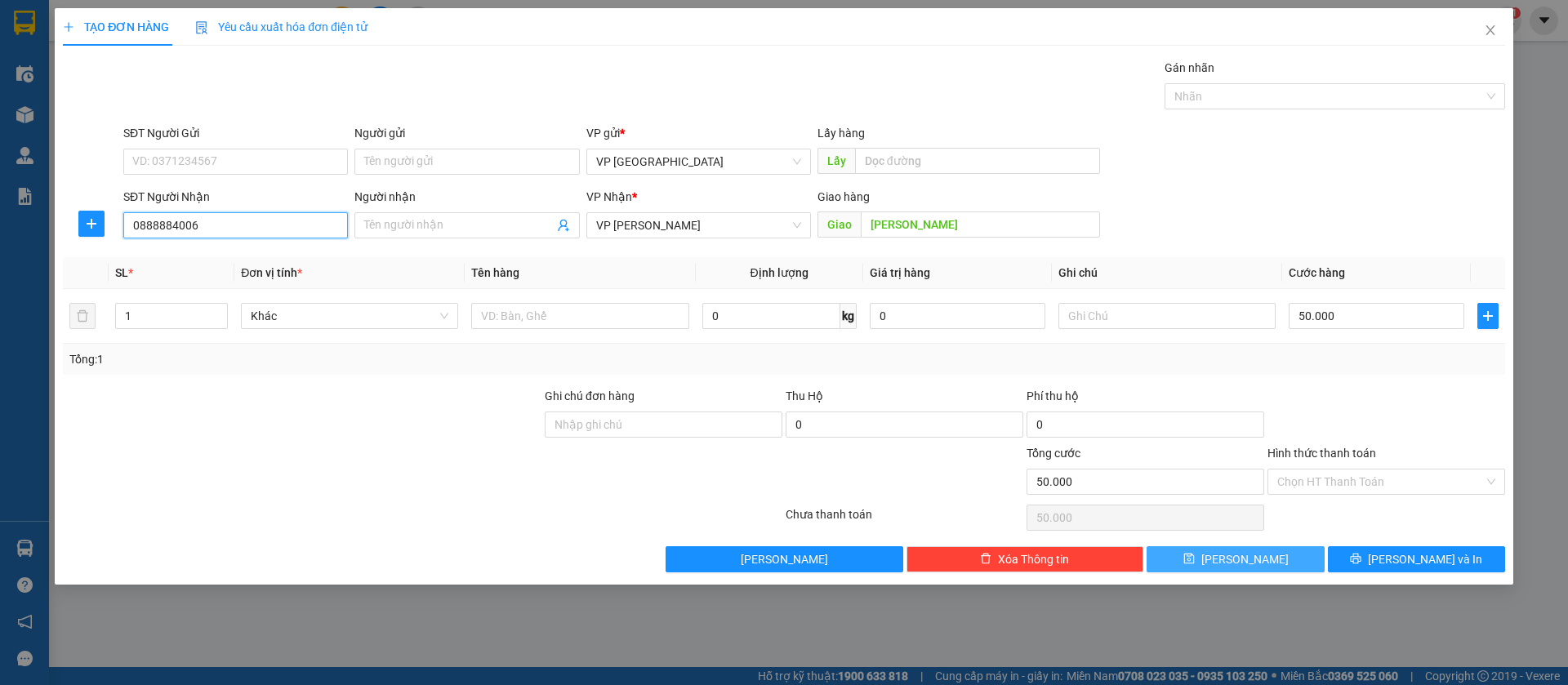
type input "0888884006"
click at [1256, 554] on button "[PERSON_NAME]" at bounding box center [1235, 559] width 178 height 27
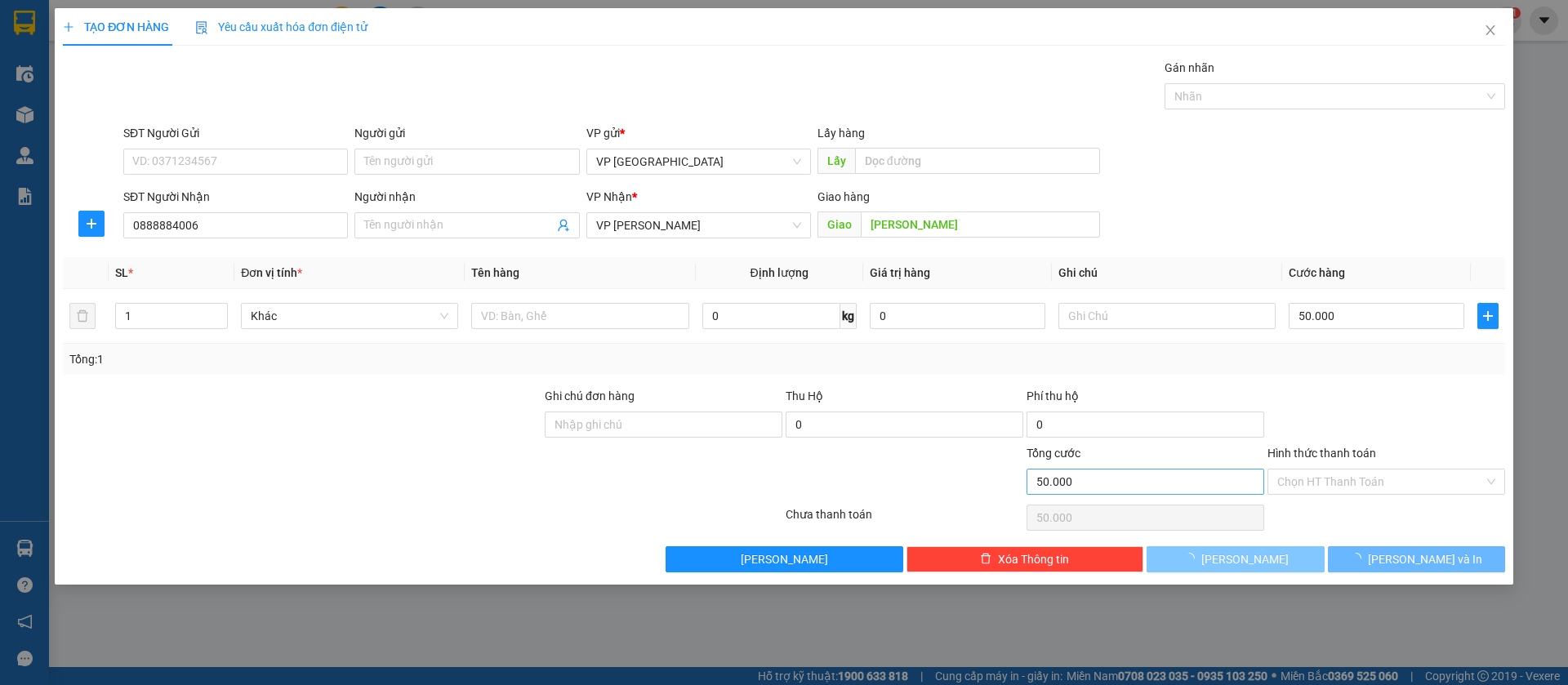
type input "0"
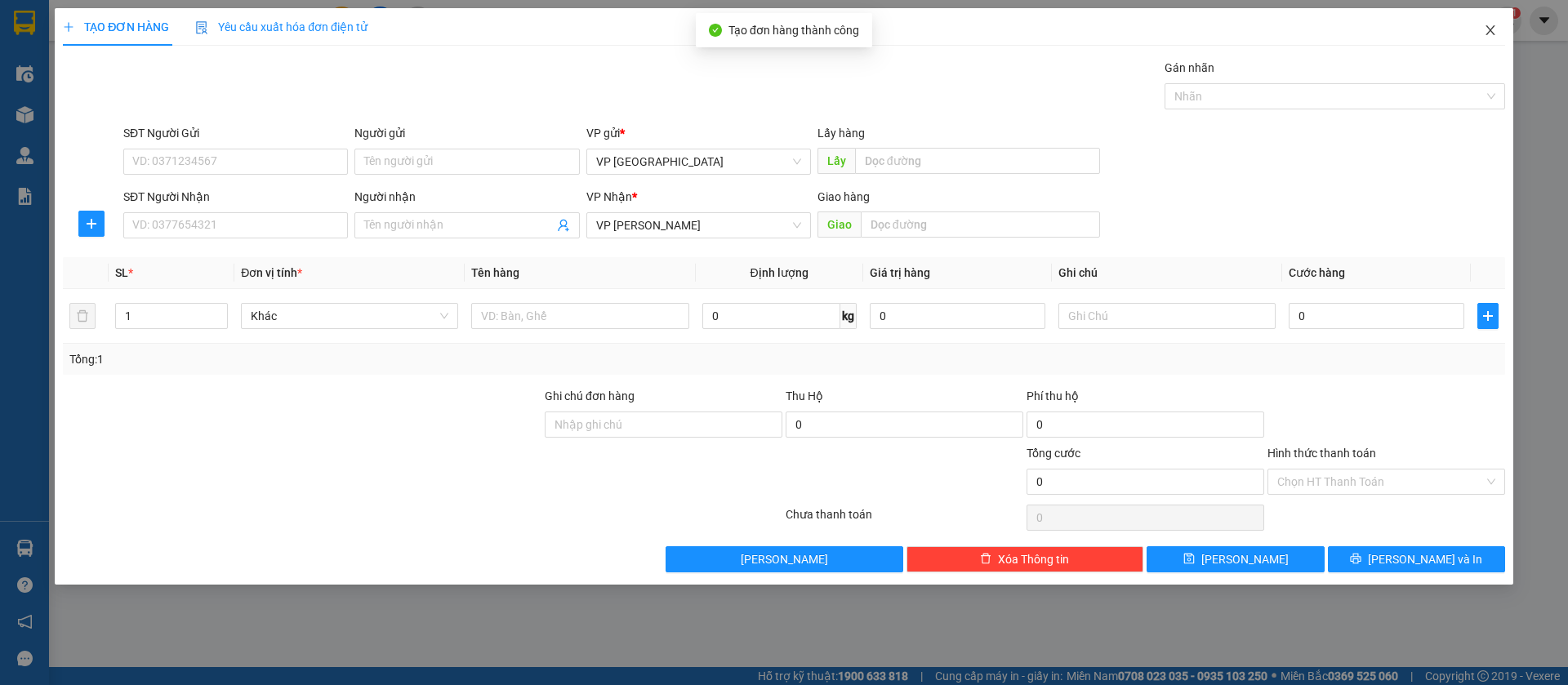
click at [1494, 23] on span "Close" at bounding box center [1490, 31] width 46 height 46
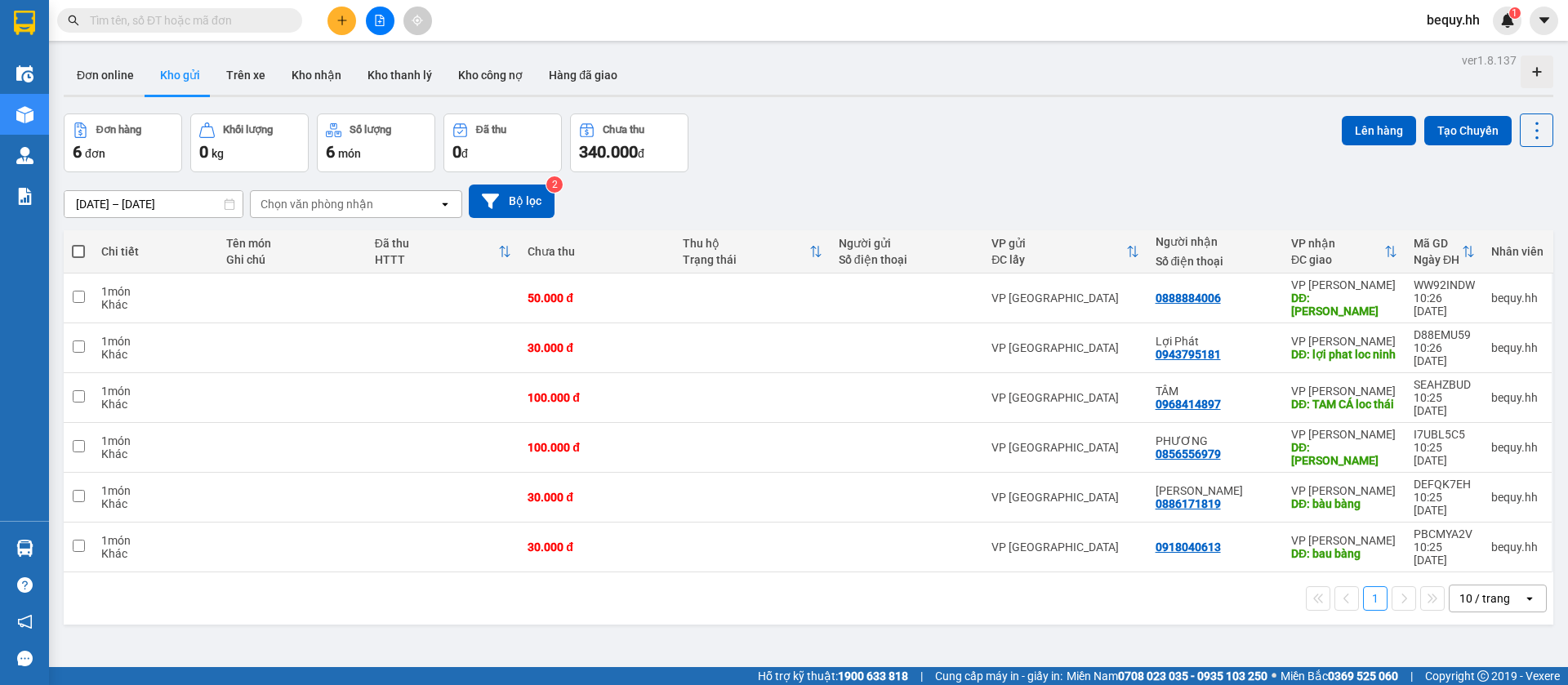
click at [75, 251] on span at bounding box center [78, 251] width 13 height 13
click at [79, 243] on input "checkbox" at bounding box center [79, 243] width 0 height 0
checkbox input "true"
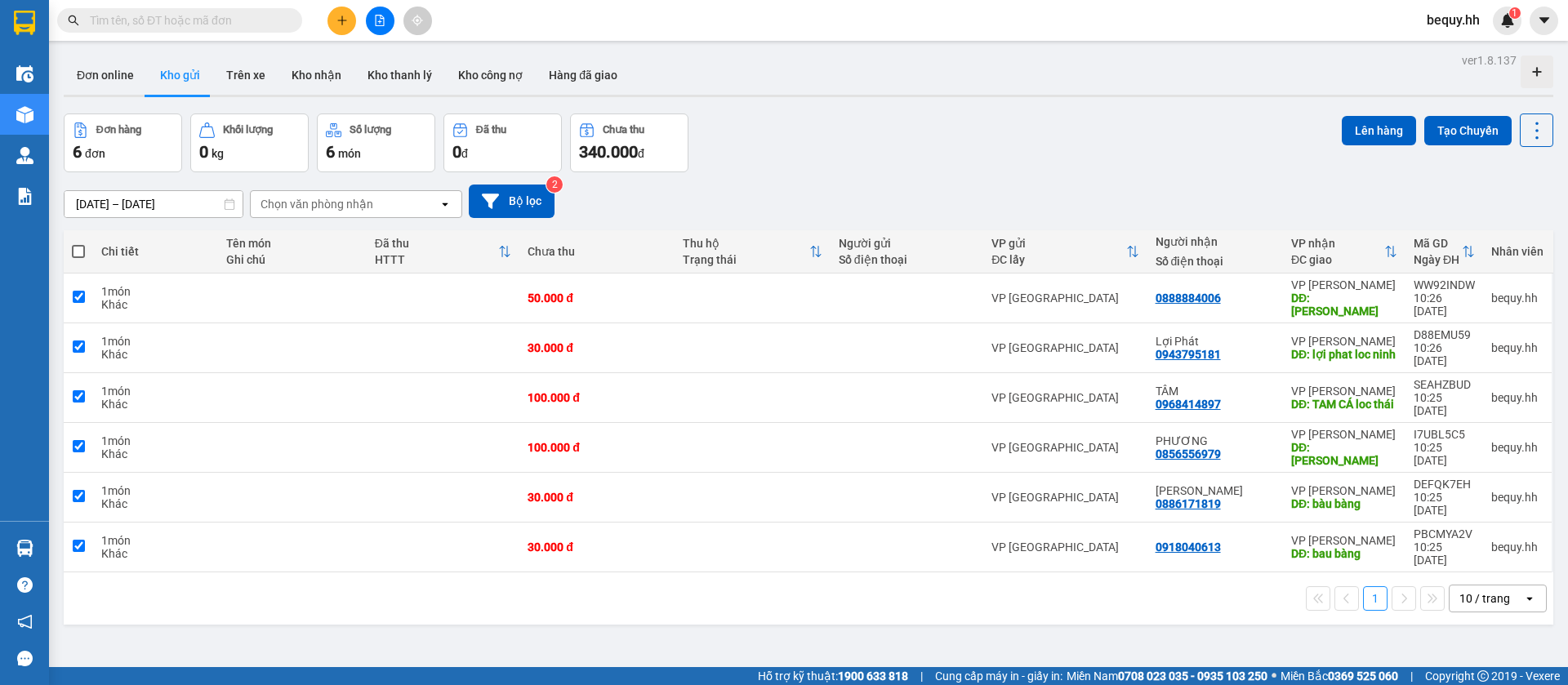
checkbox input "true"
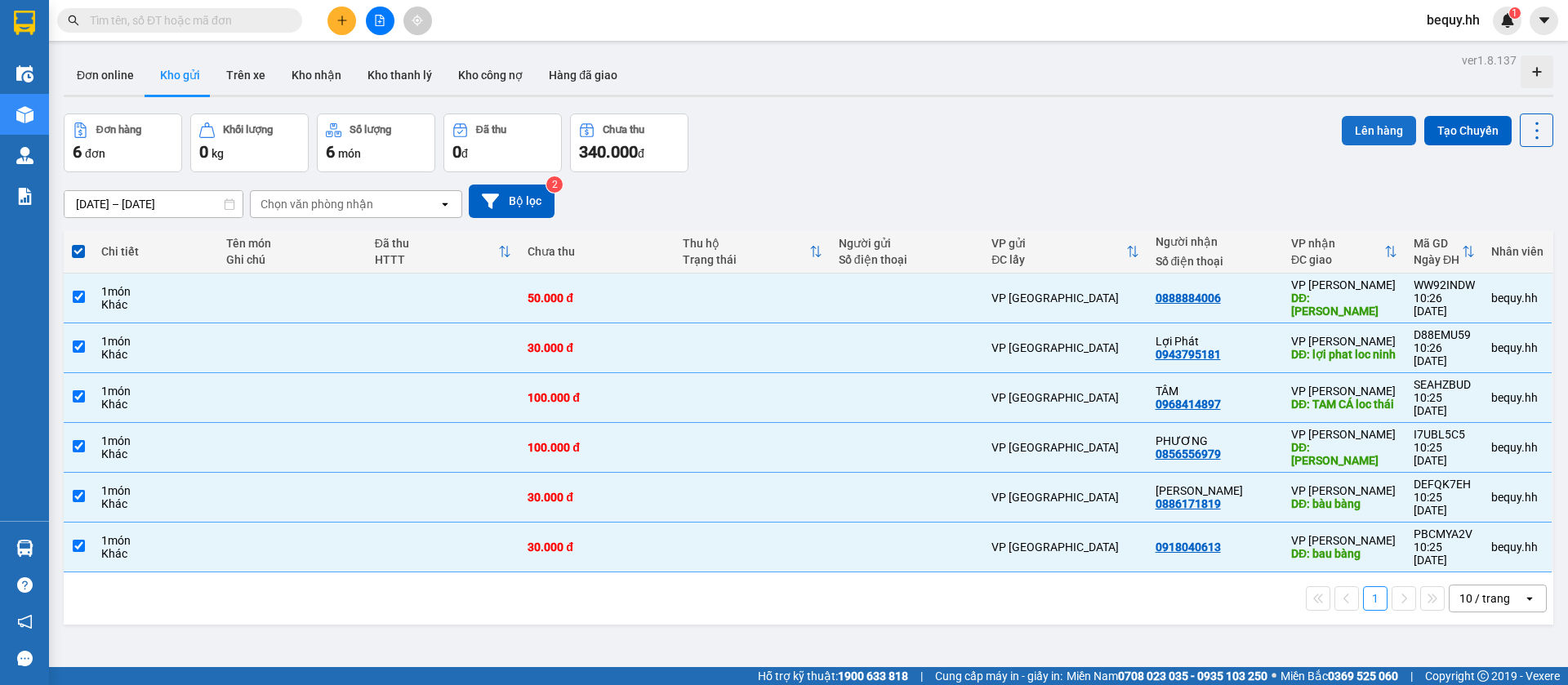
click at [1375, 129] on button "Lên hàng" at bounding box center [1379, 130] width 74 height 29
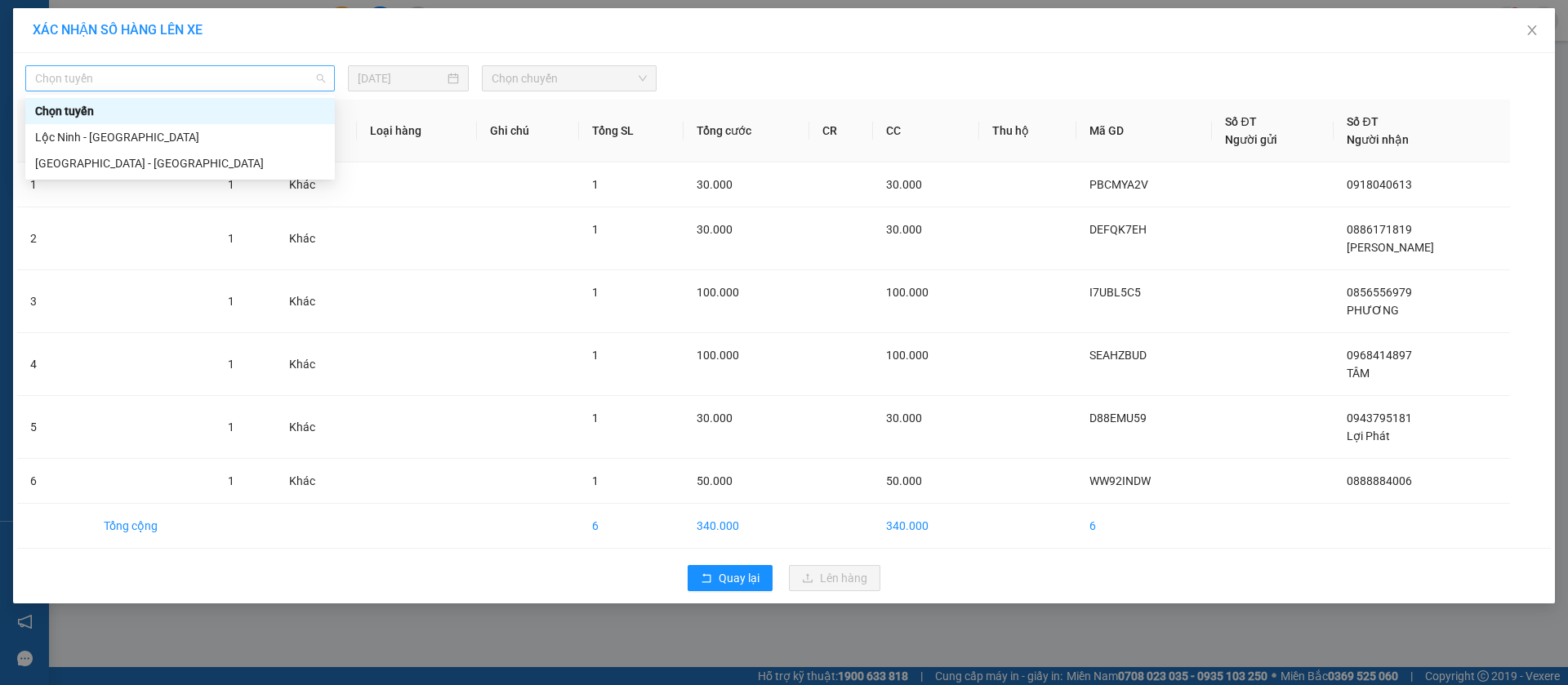
click at [255, 67] on span "Chọn tuyến" at bounding box center [180, 79] width 290 height 25
click at [158, 160] on div "[GEOGRAPHIC_DATA] - [GEOGRAPHIC_DATA]" at bounding box center [180, 164] width 290 height 18
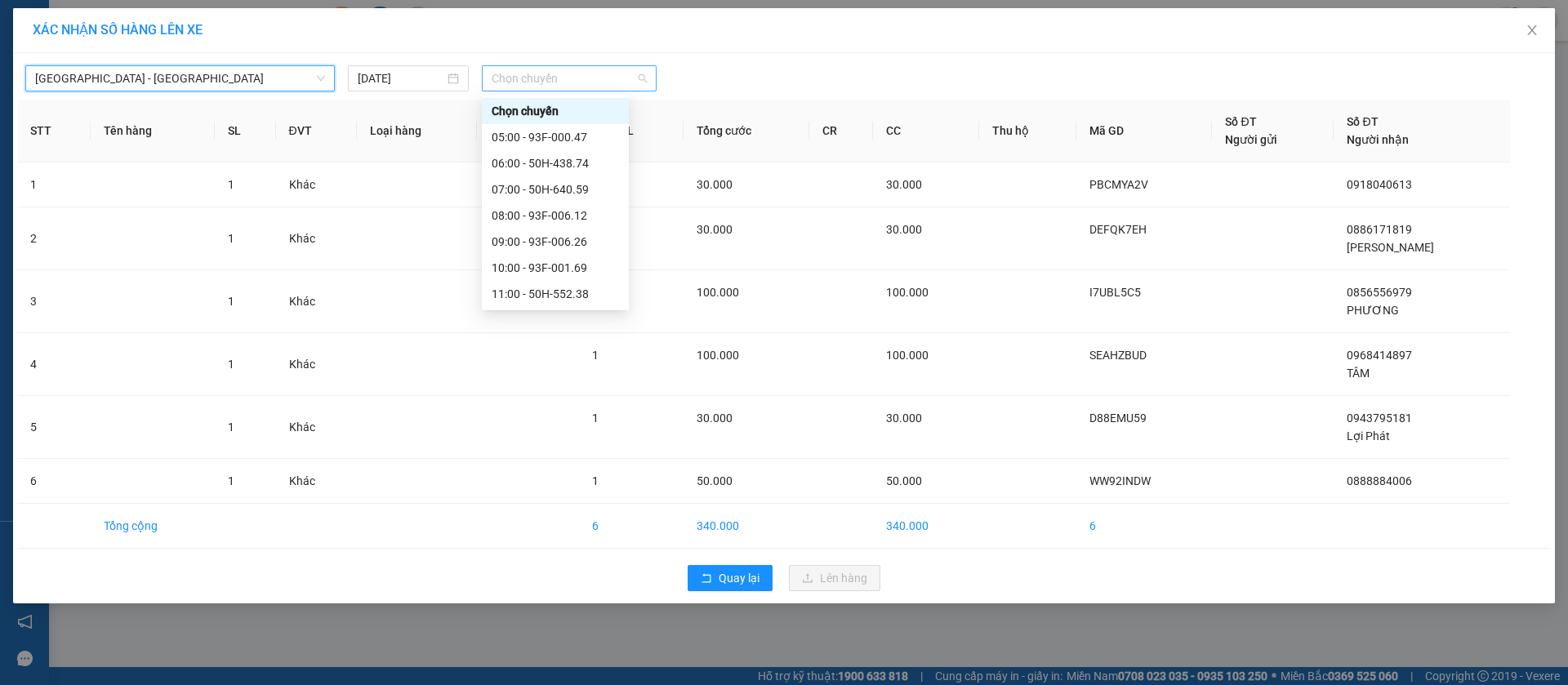
click at [509, 83] on span "Chọn chuyến" at bounding box center [569, 79] width 155 height 25
click at [554, 270] on div "10:00 - 93F-001.69" at bounding box center [555, 268] width 127 height 18
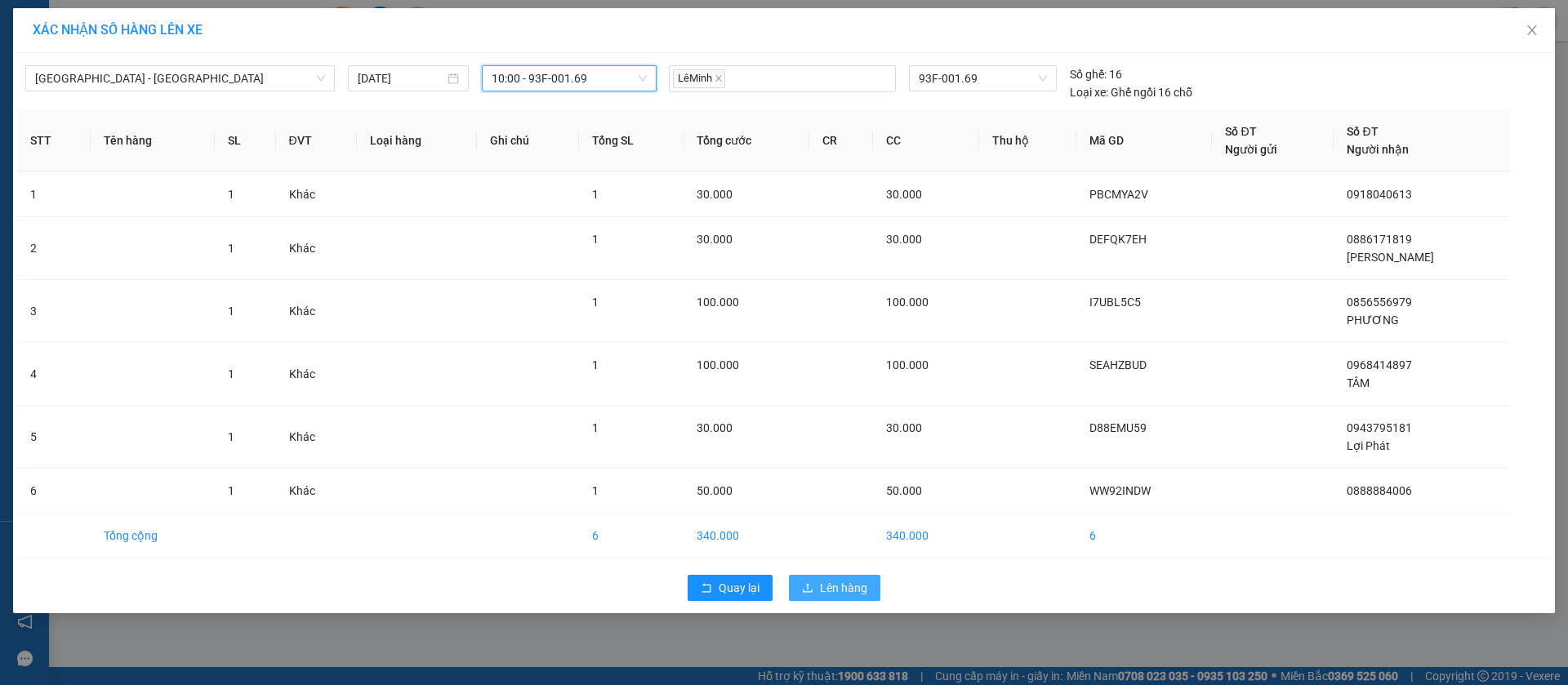
click at [837, 587] on span "Lên hàng" at bounding box center [844, 588] width 48 height 18
